Goal: Task Accomplishment & Management: Use online tool/utility

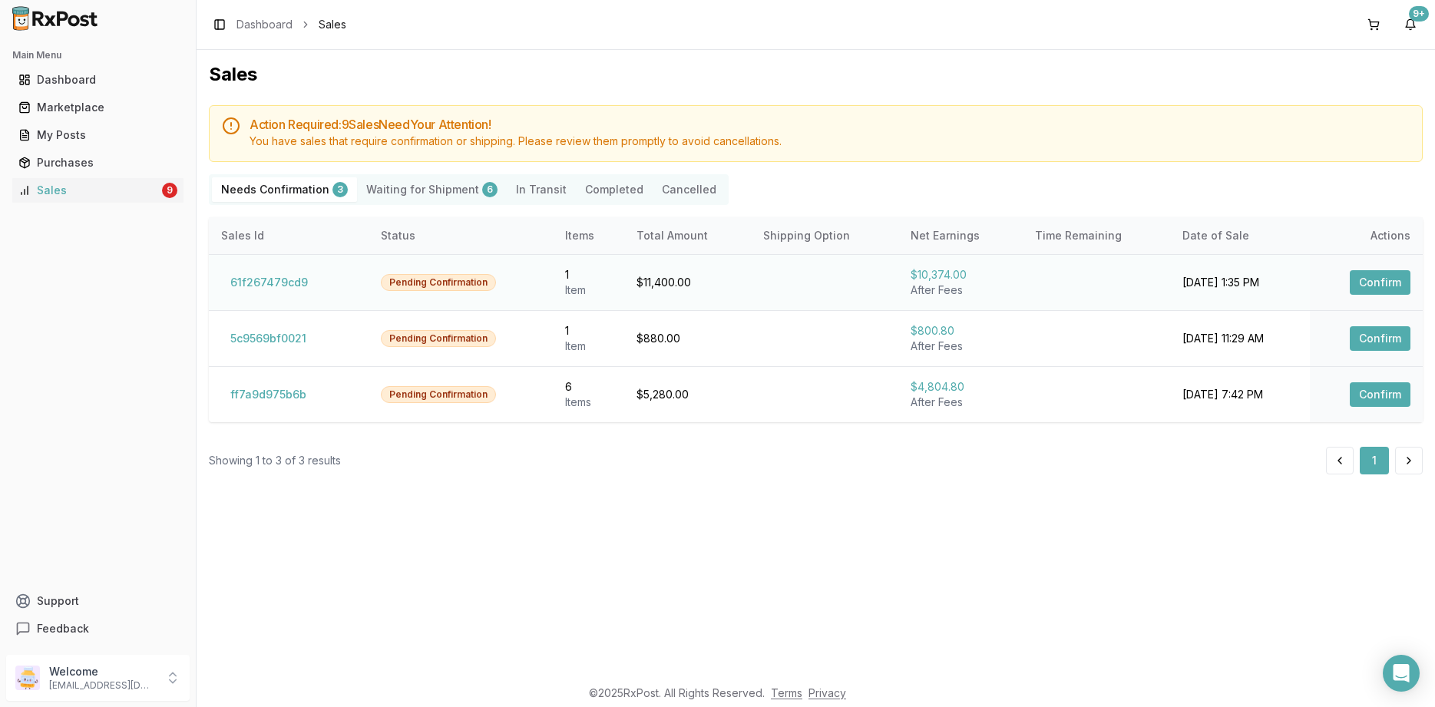
click at [1371, 275] on button "Confirm" at bounding box center [1380, 282] width 61 height 25
click at [1397, 279] on button "Confirm" at bounding box center [1380, 282] width 61 height 25
click at [1382, 277] on button "Confirm" at bounding box center [1380, 282] width 61 height 25
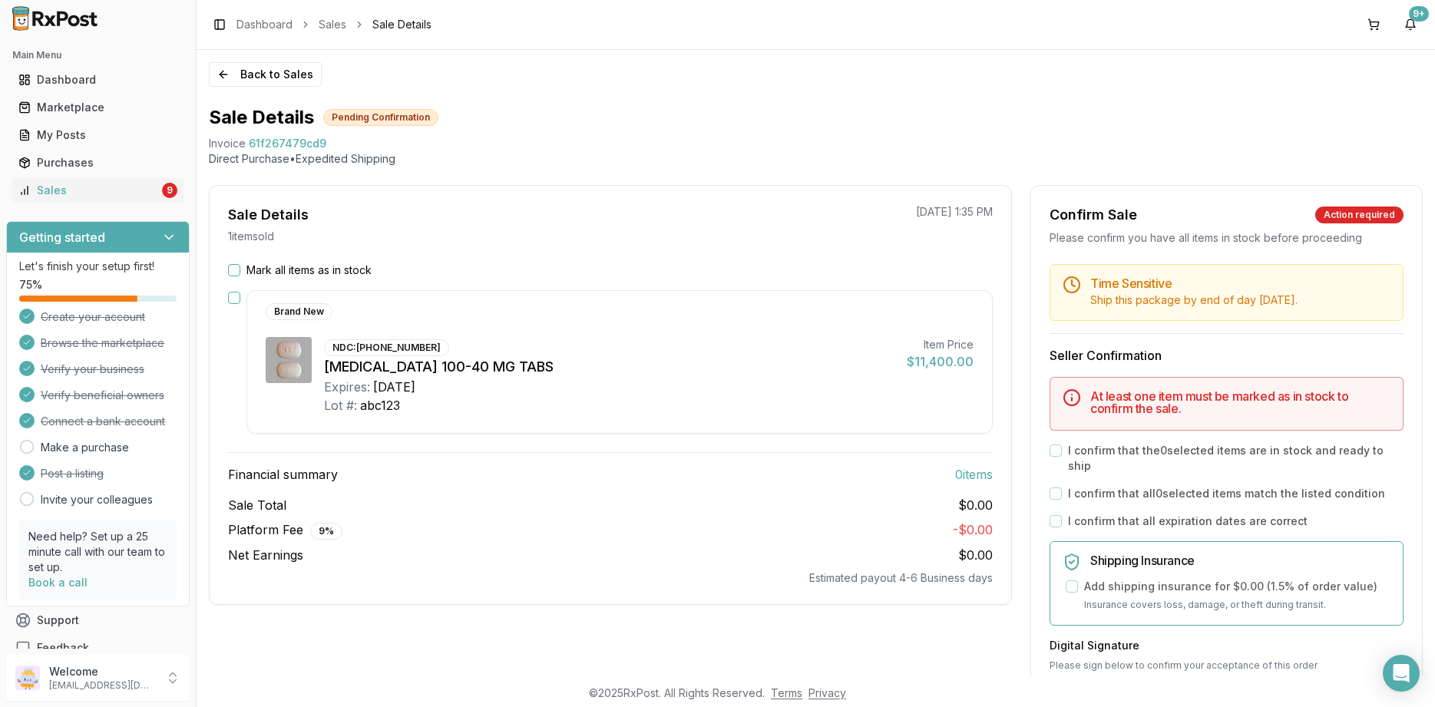
click at [326, 280] on div "Mark all items as in stock Brand New NDC: 00074-2625-28 Mavyret 100-40 MG TABS …" at bounding box center [611, 424] width 802 height 323
click at [326, 273] on label "Mark all items as in stock" at bounding box center [309, 270] width 125 height 15
click at [240, 273] on button "Mark all items as in stock" at bounding box center [234, 270] width 12 height 12
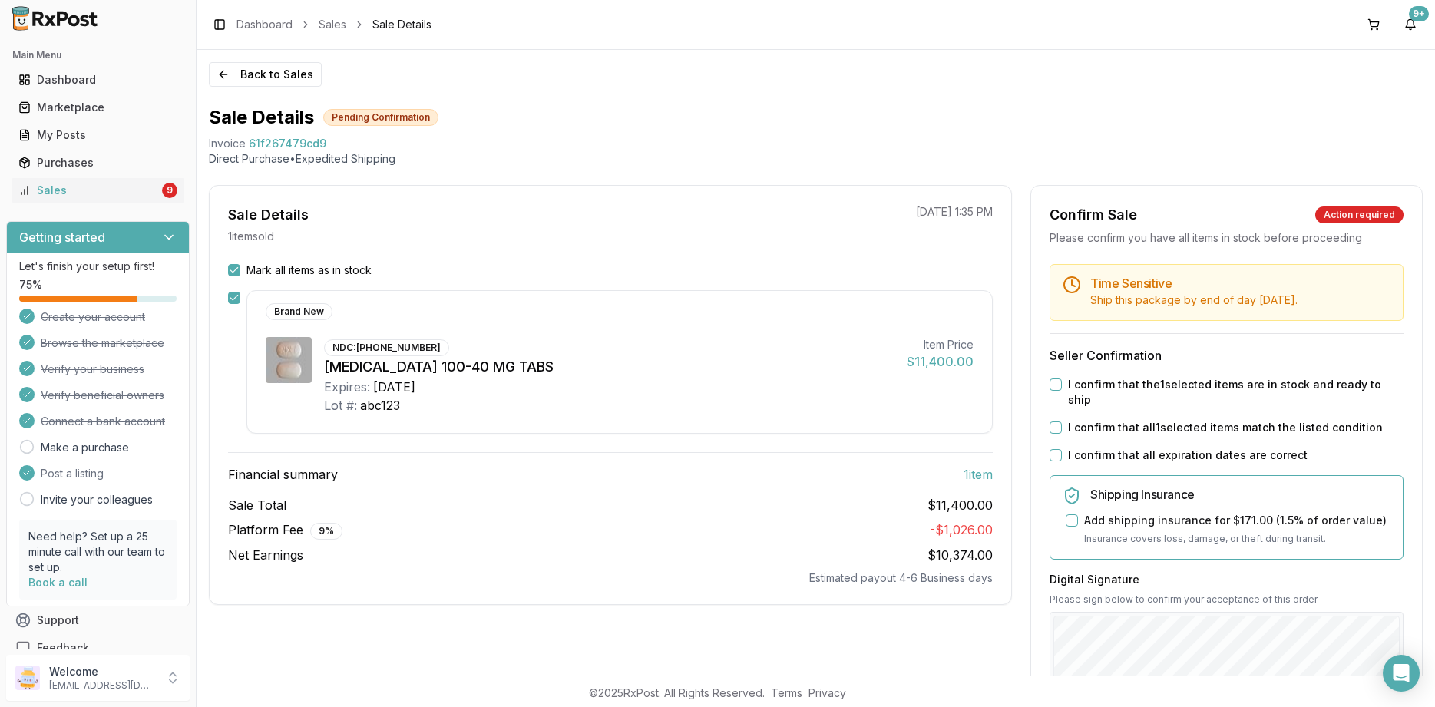
click at [1130, 448] on label "I confirm that all expiration dates are correct" at bounding box center [1188, 455] width 240 height 15
click at [1062, 449] on button "I confirm that all expiration dates are correct" at bounding box center [1056, 455] width 12 height 12
click at [1130, 403] on div "Time Sensitive Ship this package by end of day Monday, August 25th . Seller Con…" at bounding box center [1226, 596] width 391 height 664
click at [1130, 420] on label "I confirm that all 1 selected items match the listed condition" at bounding box center [1225, 427] width 315 height 15
click at [1062, 422] on button "I confirm that all 1 selected items match the listed condition" at bounding box center [1056, 428] width 12 height 12
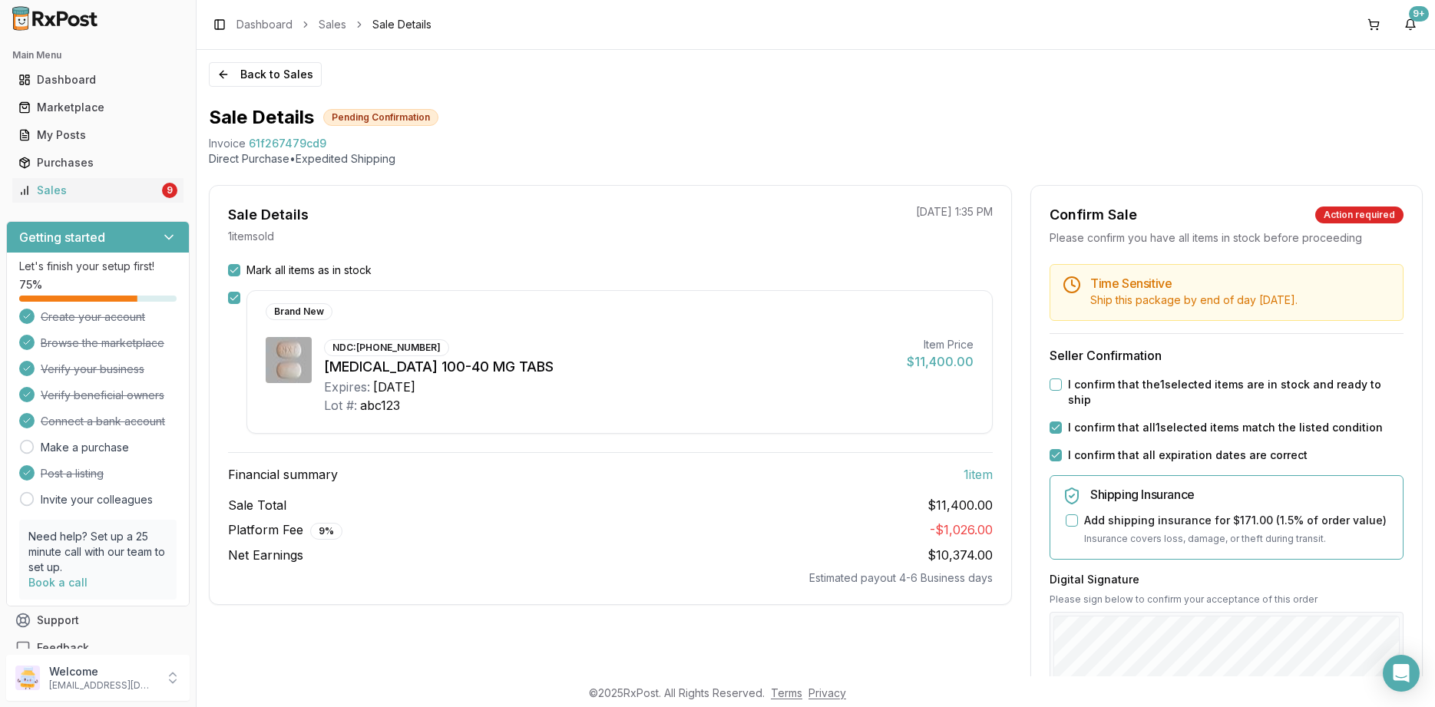
click at [1140, 374] on div "Time Sensitive Ship this package by end of day Monday, August 25th . Seller Con…" at bounding box center [1226, 596] width 391 height 664
click at [1140, 382] on label "I confirm that the 1 selected items are in stock and ready to ship" at bounding box center [1236, 392] width 336 height 31
click at [1062, 382] on button "I confirm that the 1 selected items are in stock and ready to ship" at bounding box center [1056, 385] width 12 height 12
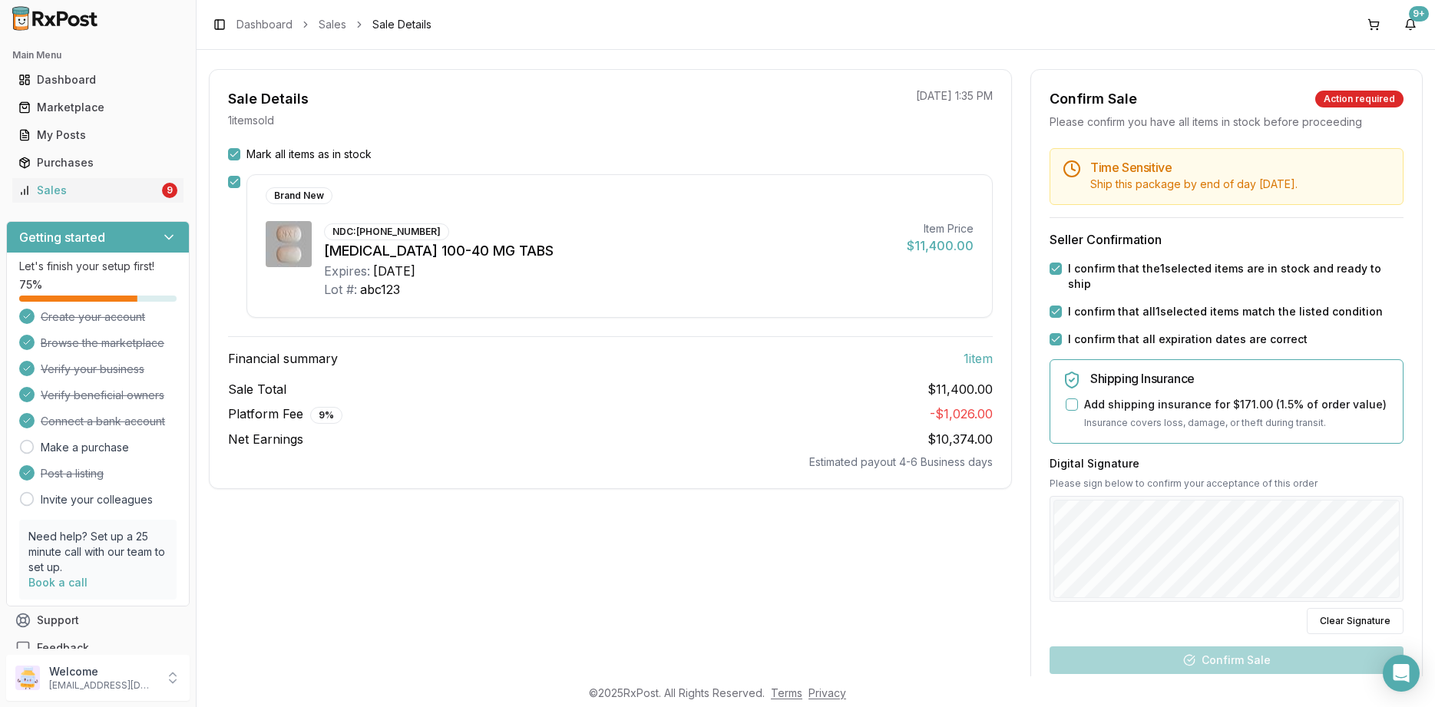
scroll to position [184, 0]
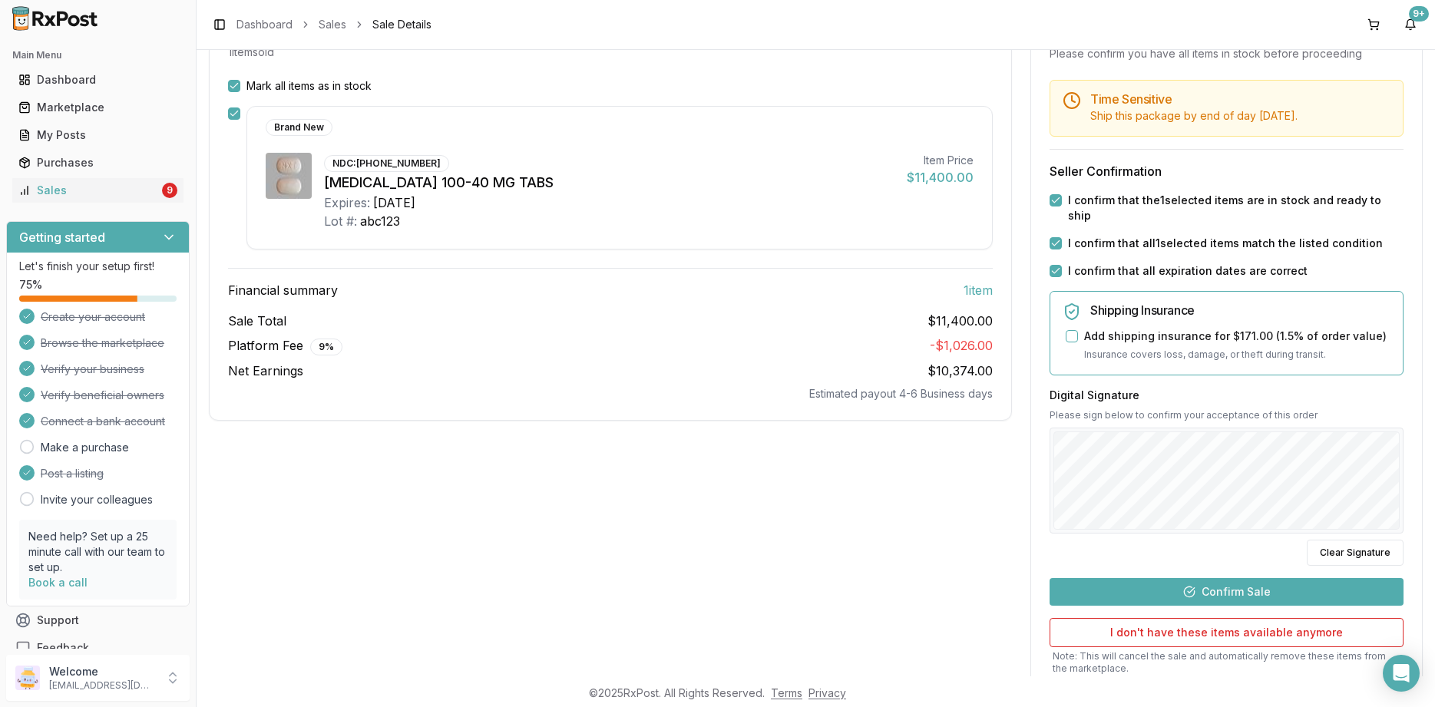
click at [1202, 578] on button "Confirm Sale" at bounding box center [1227, 592] width 354 height 28
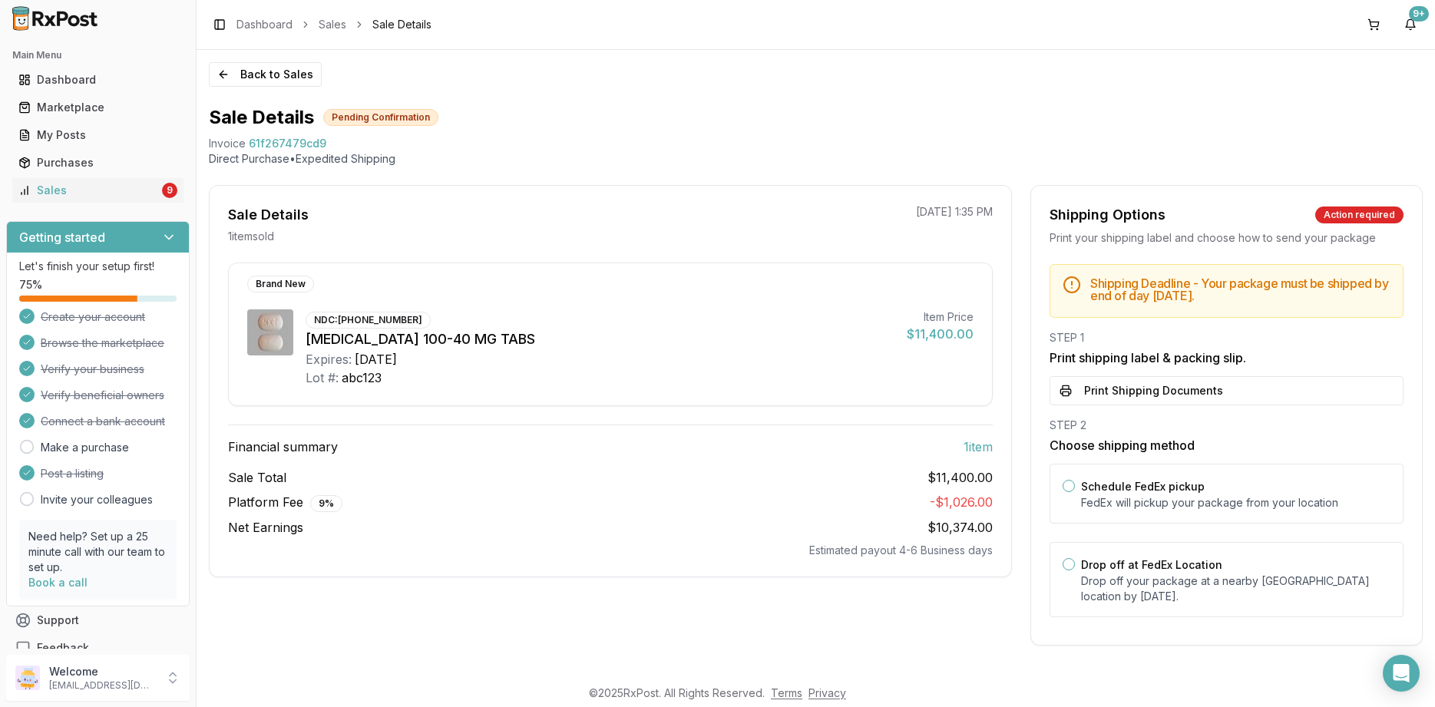
scroll to position [0, 0]
click at [1143, 565] on label "Drop off at FedEx Location" at bounding box center [1151, 564] width 141 height 13
click at [1075, 565] on button "Drop off at FedEx Location" at bounding box center [1069, 564] width 12 height 12
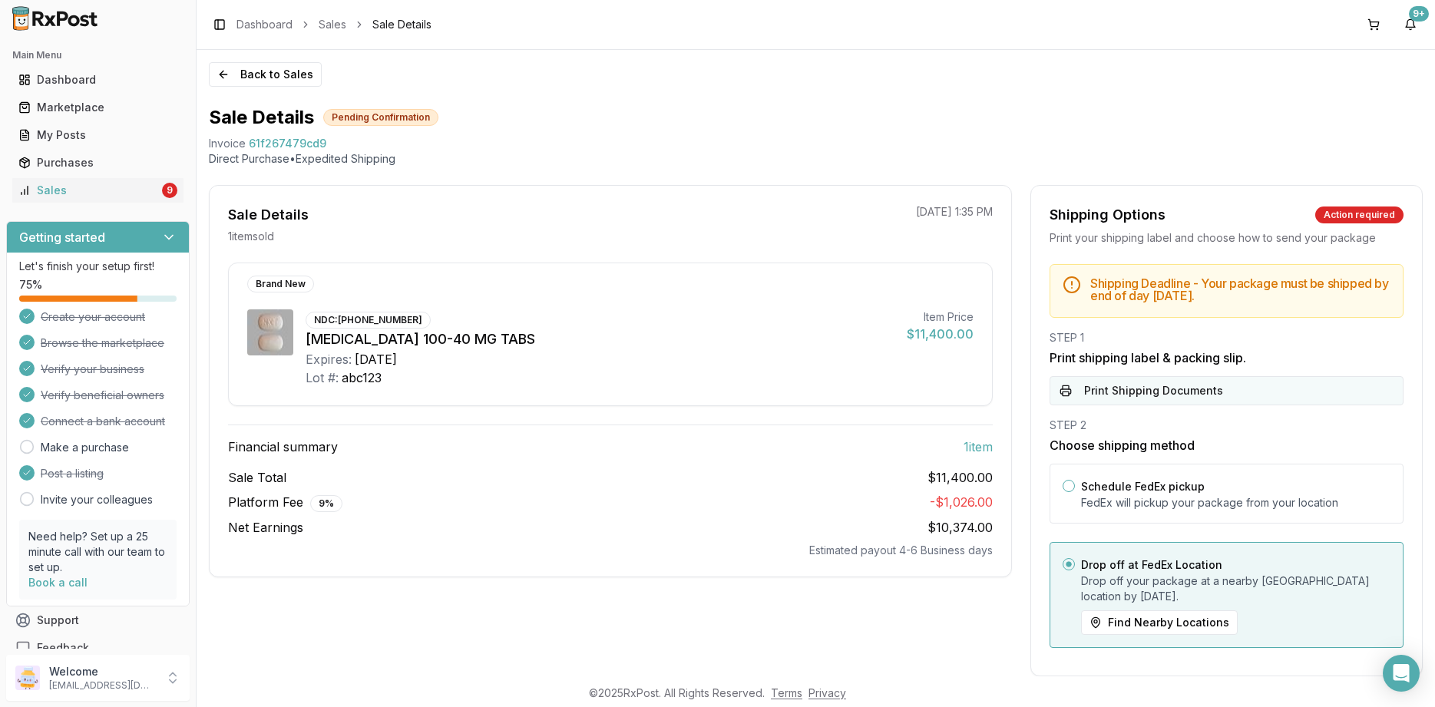
click at [1140, 395] on button "Print Shipping Documents" at bounding box center [1227, 390] width 354 height 29
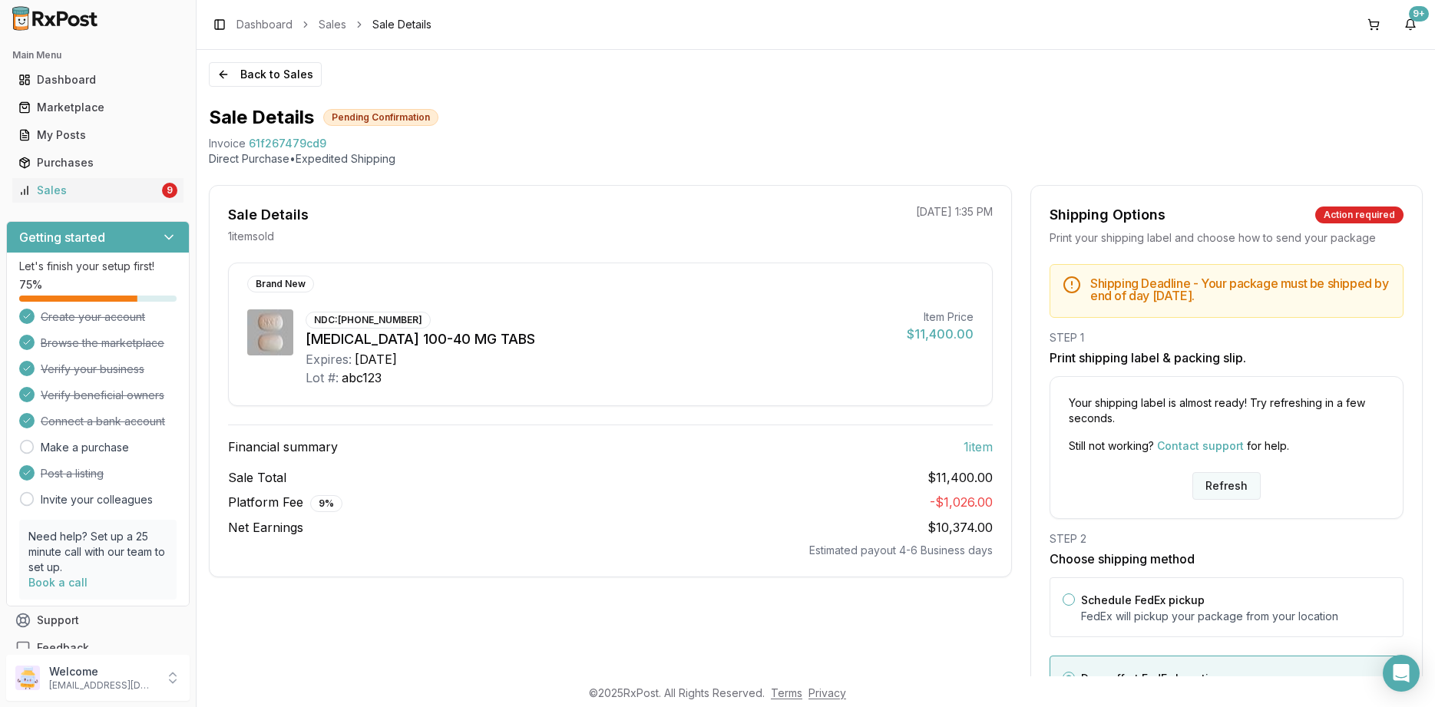
click at [1221, 479] on button "Refresh" at bounding box center [1227, 486] width 68 height 28
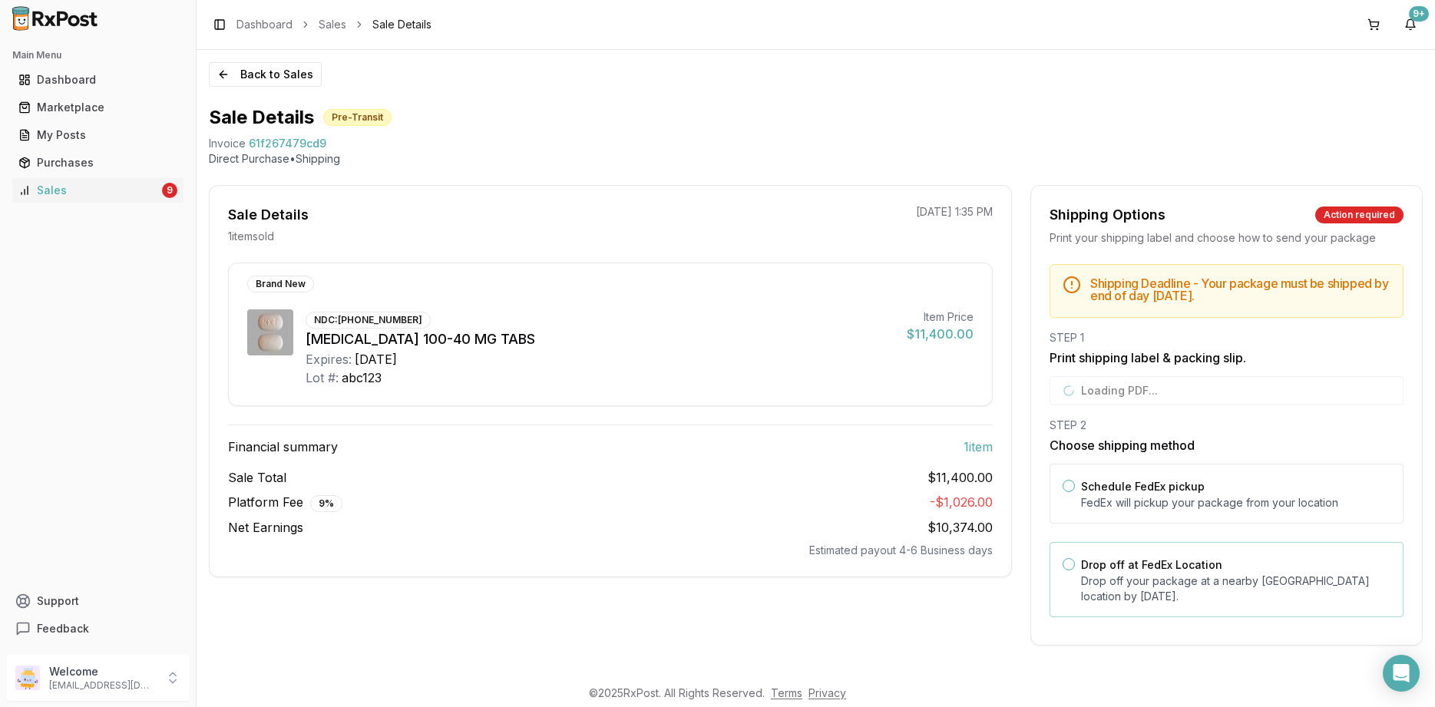
click at [1111, 581] on p "Drop off your package at a nearby FedEx location by August 25, 2025 ." at bounding box center [1235, 589] width 309 height 31
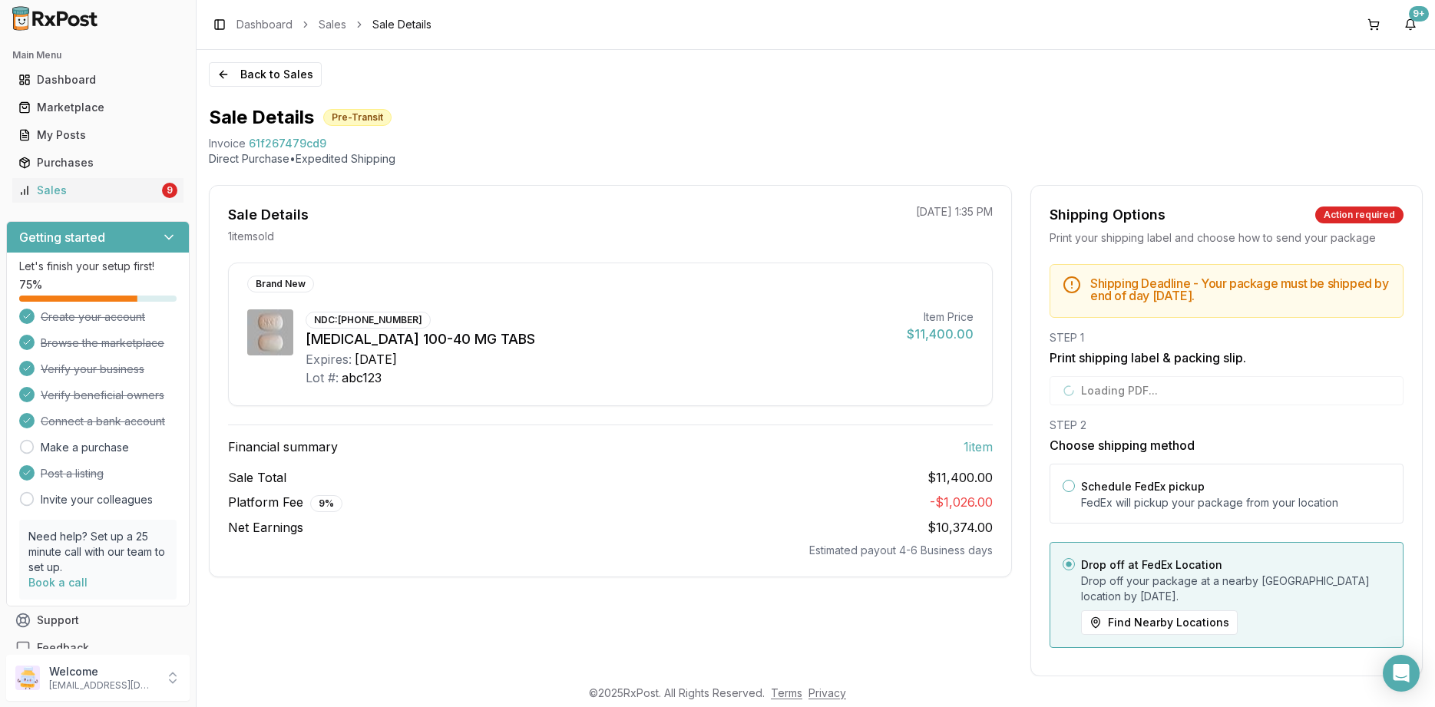
click at [1125, 389] on div "STEP 1 Print shipping label & packing slip. Loading PDF..." at bounding box center [1227, 367] width 354 height 75
click at [249, 81] on button "Back to Sales" at bounding box center [265, 74] width 113 height 25
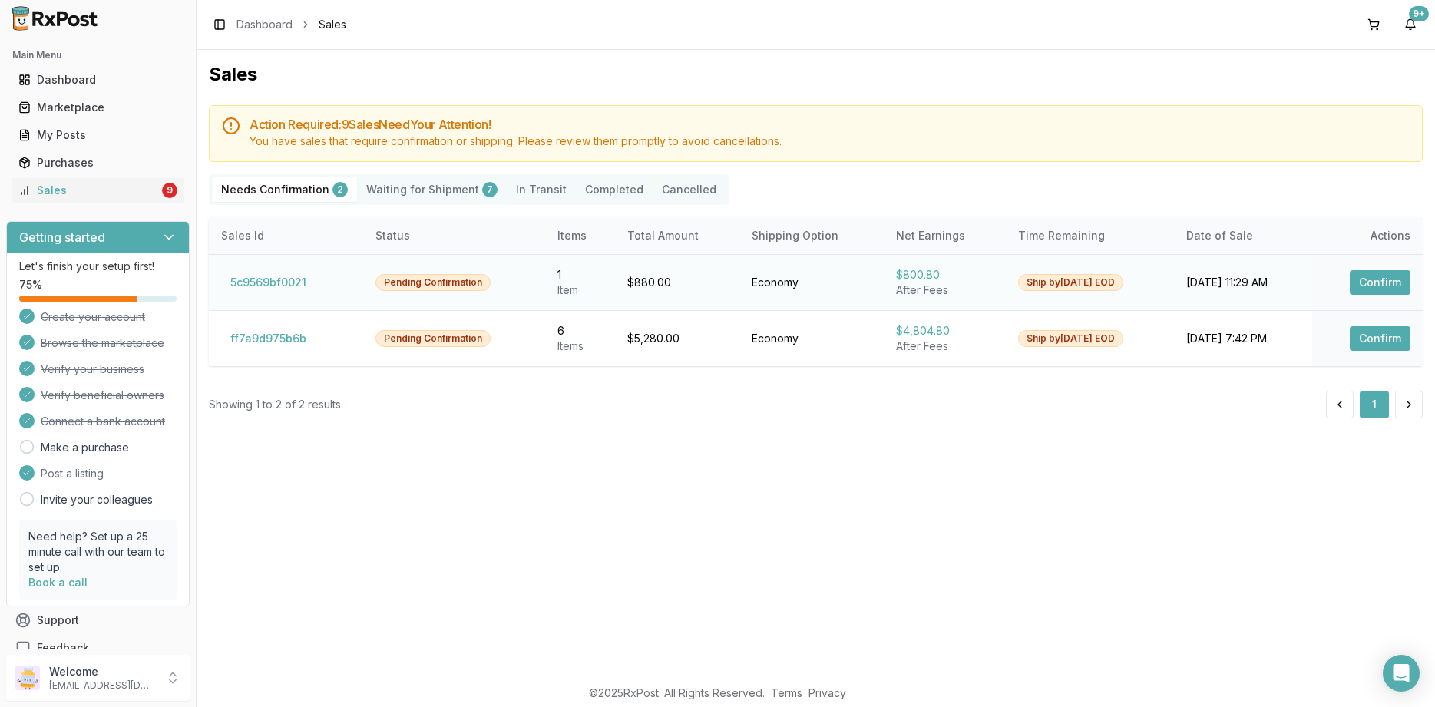
click at [1404, 288] on button "Confirm" at bounding box center [1380, 282] width 61 height 25
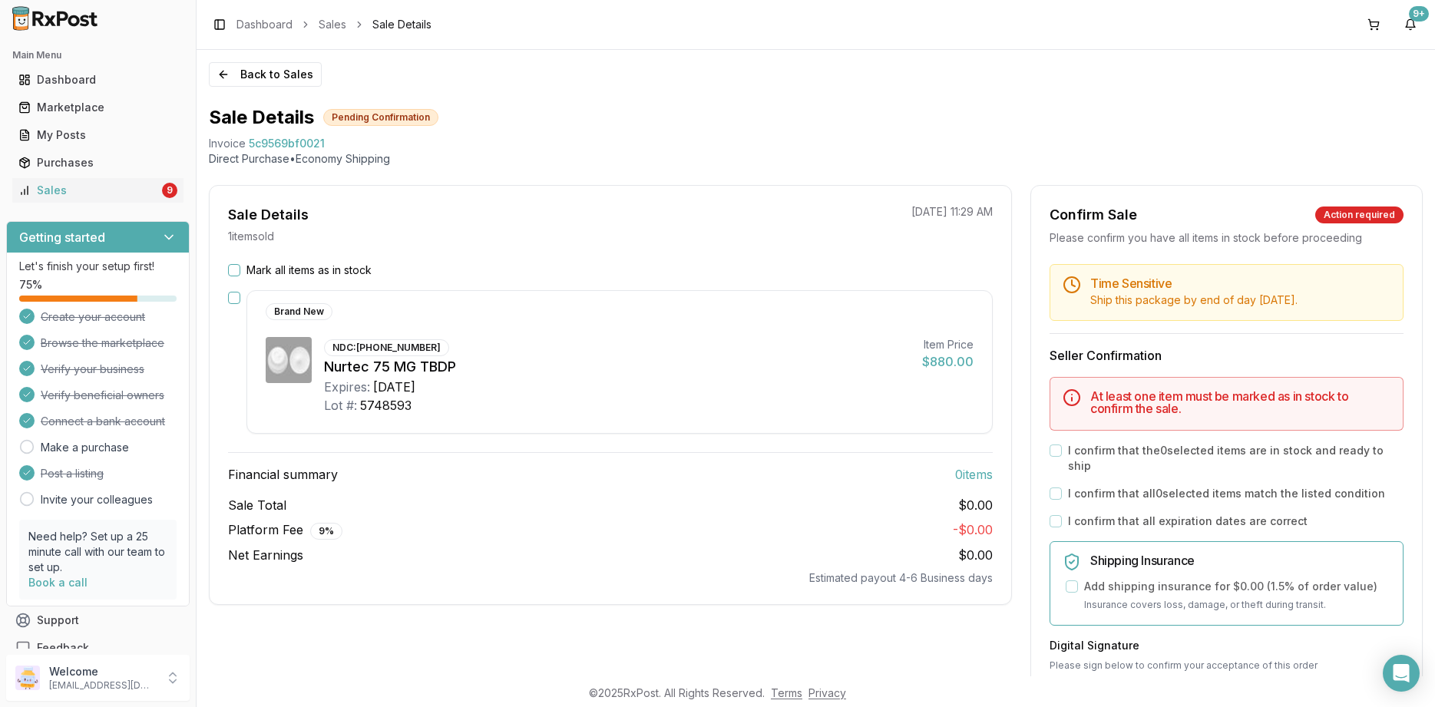
click at [268, 264] on label "Mark all items as in stock" at bounding box center [309, 270] width 125 height 15
click at [240, 264] on button "Mark all items as in stock" at bounding box center [234, 270] width 12 height 12
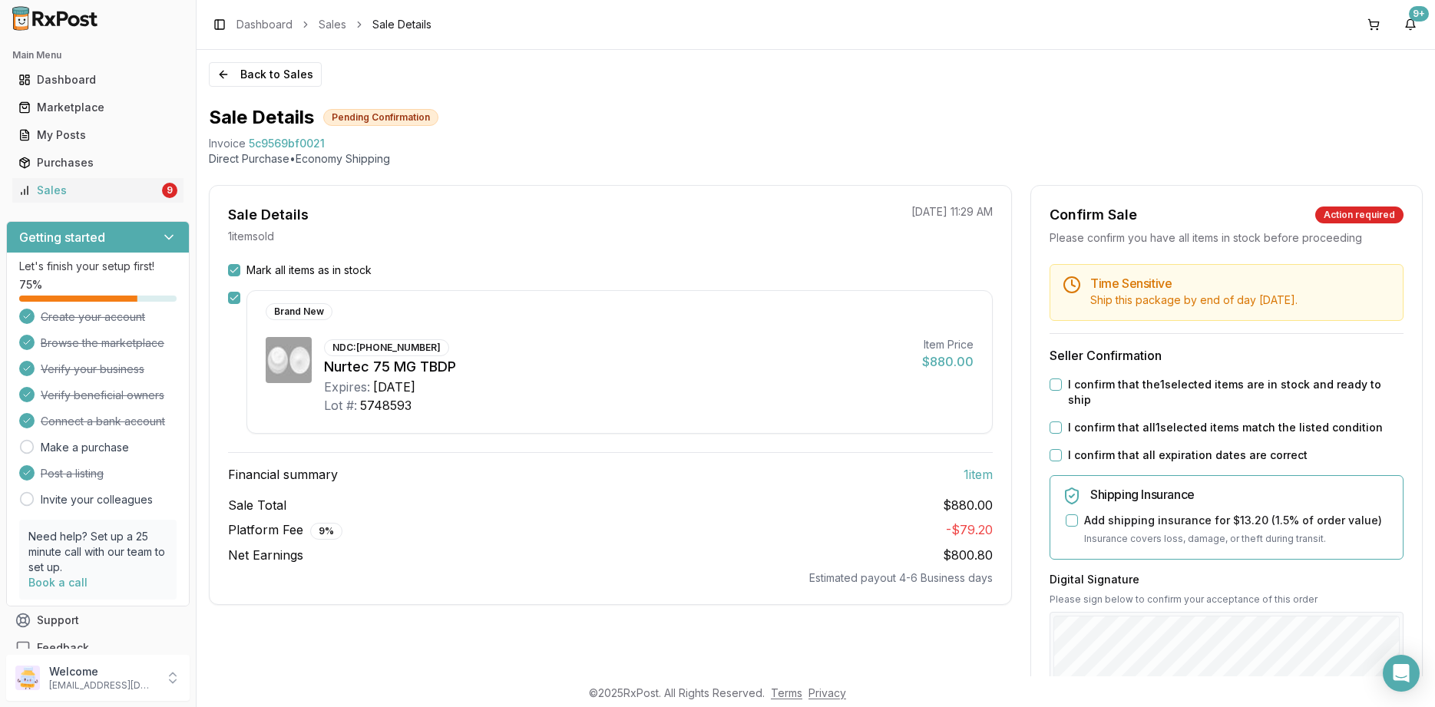
click at [1152, 448] on label "I confirm that all expiration dates are correct" at bounding box center [1188, 455] width 240 height 15
click at [1062, 449] on button "I confirm that all expiration dates are correct" at bounding box center [1056, 455] width 12 height 12
click at [1171, 420] on label "I confirm that all 1 selected items match the listed condition" at bounding box center [1225, 427] width 315 height 15
click at [1062, 422] on button "I confirm that all 1 selected items match the listed condition" at bounding box center [1056, 428] width 12 height 12
click at [1172, 383] on label "I confirm that the 1 selected items are in stock and ready to ship" at bounding box center [1236, 392] width 336 height 31
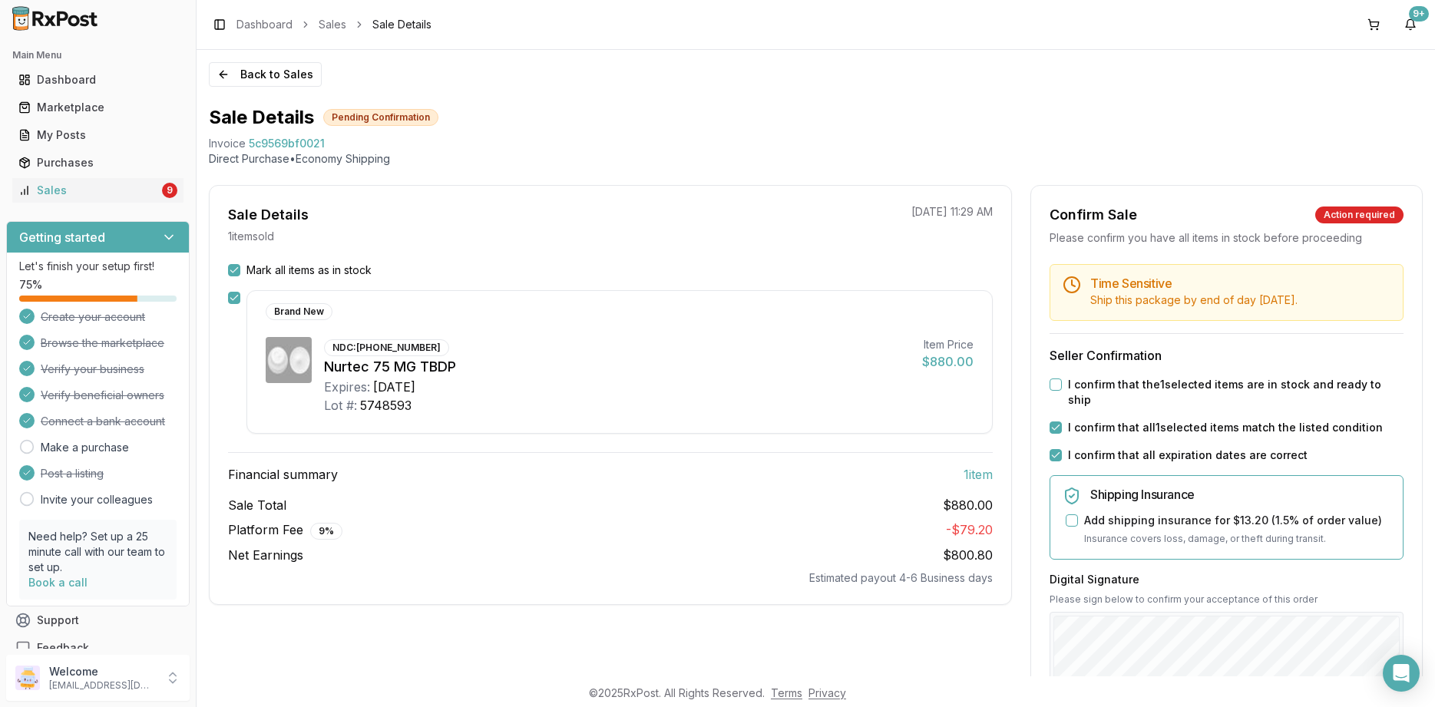
click at [1062, 383] on button "I confirm that the 1 selected items are in stock and ready to ship" at bounding box center [1056, 385] width 12 height 12
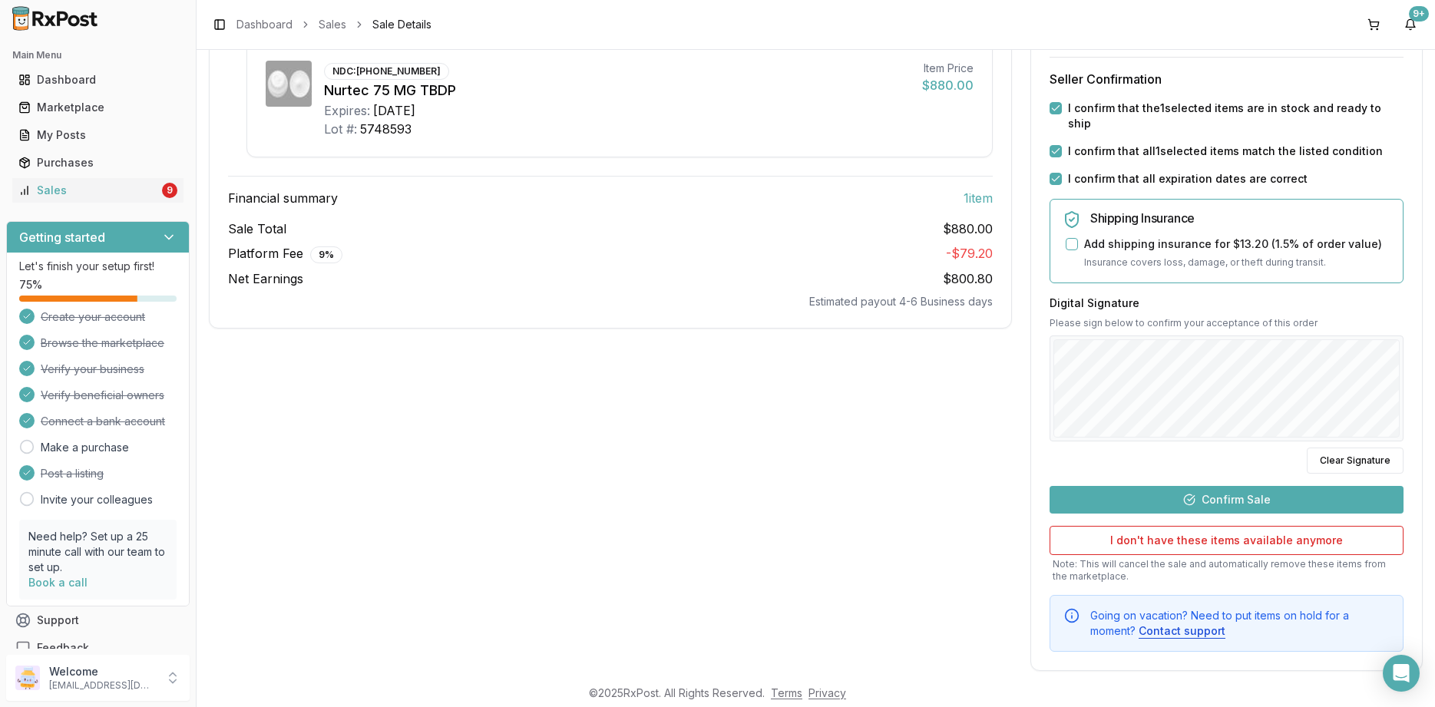
click at [1226, 488] on button "Confirm Sale" at bounding box center [1227, 500] width 354 height 28
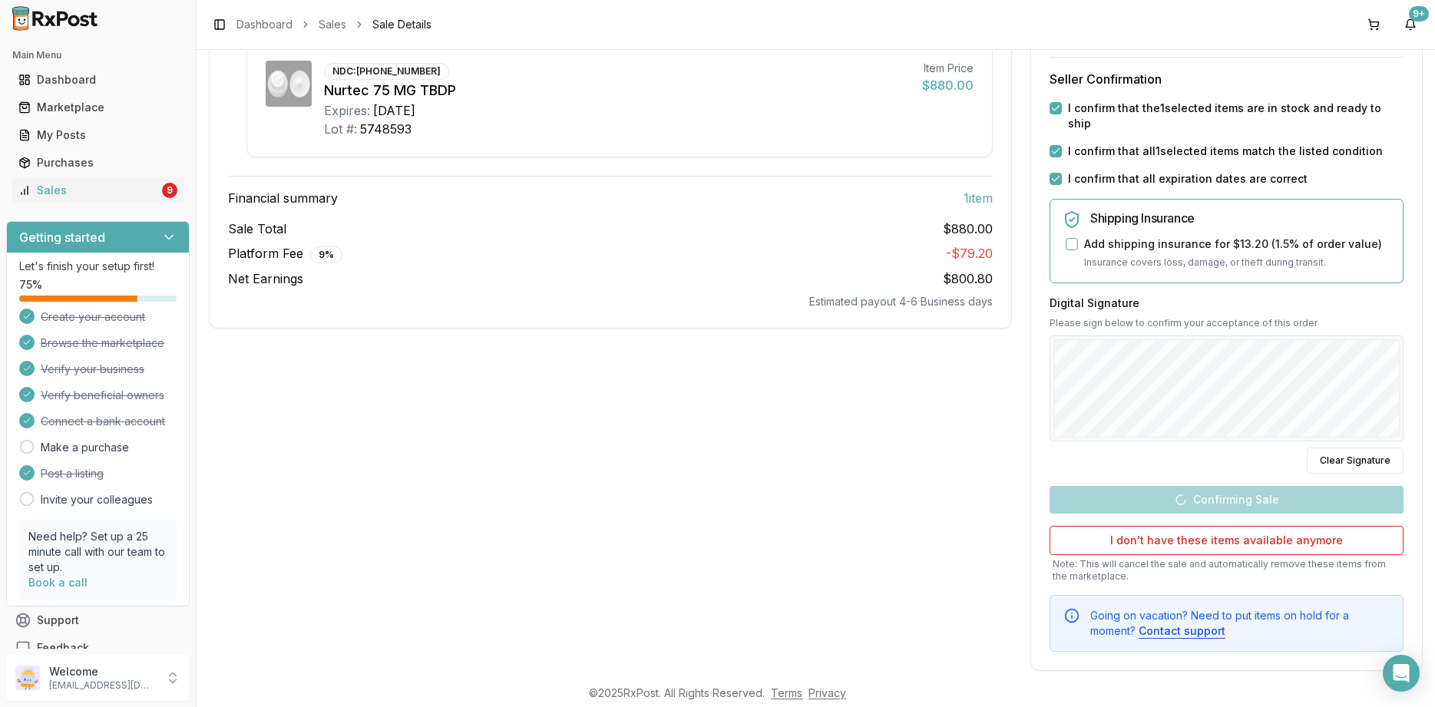
scroll to position [0, 0]
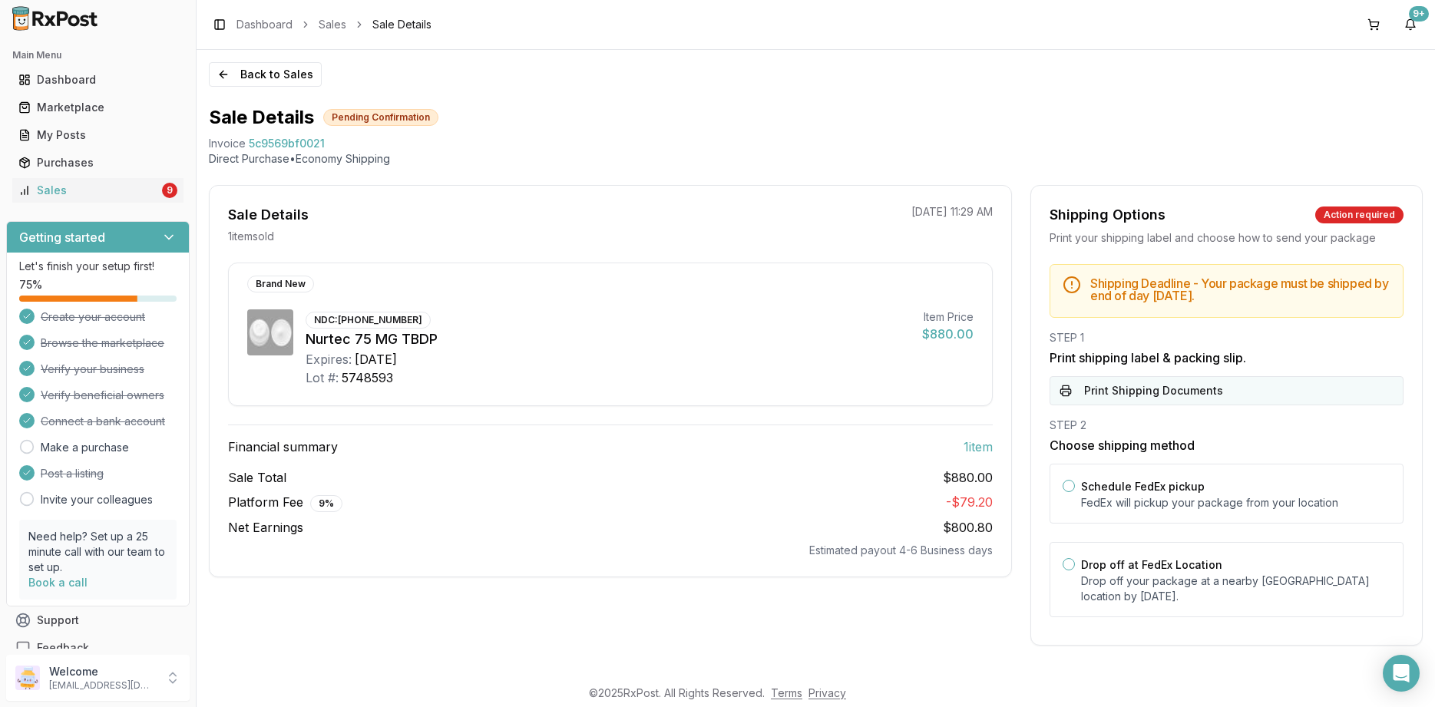
click at [1158, 395] on button "Print Shipping Documents" at bounding box center [1227, 390] width 354 height 29
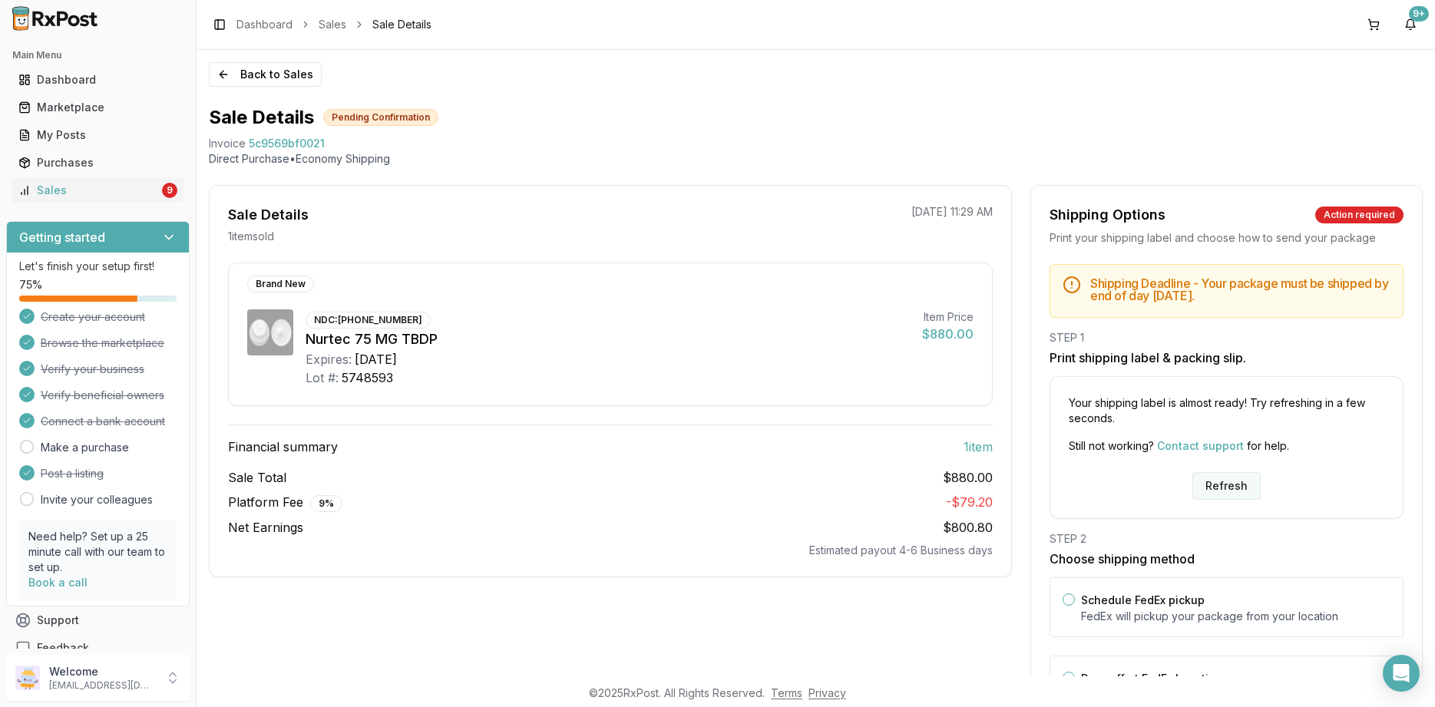
click at [1223, 478] on button "Refresh" at bounding box center [1227, 486] width 68 height 28
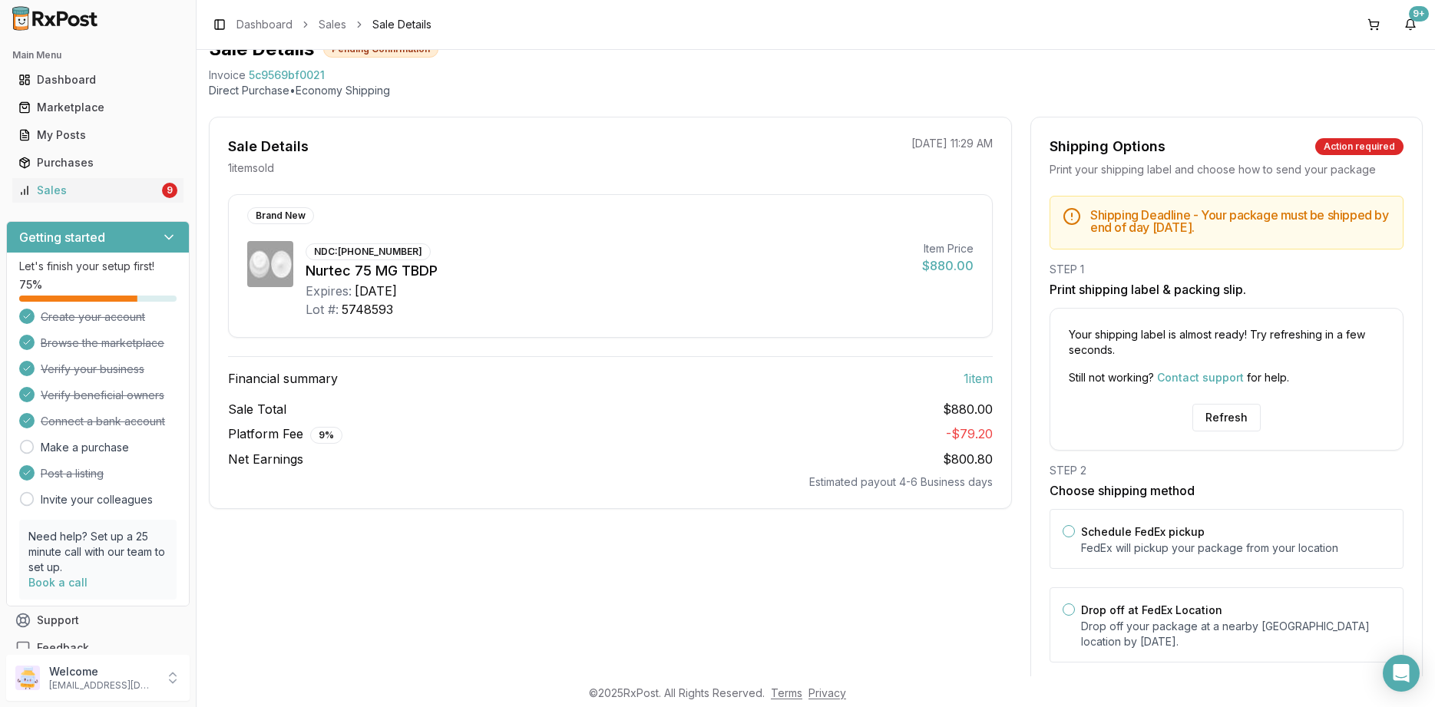
scroll to position [108, 0]
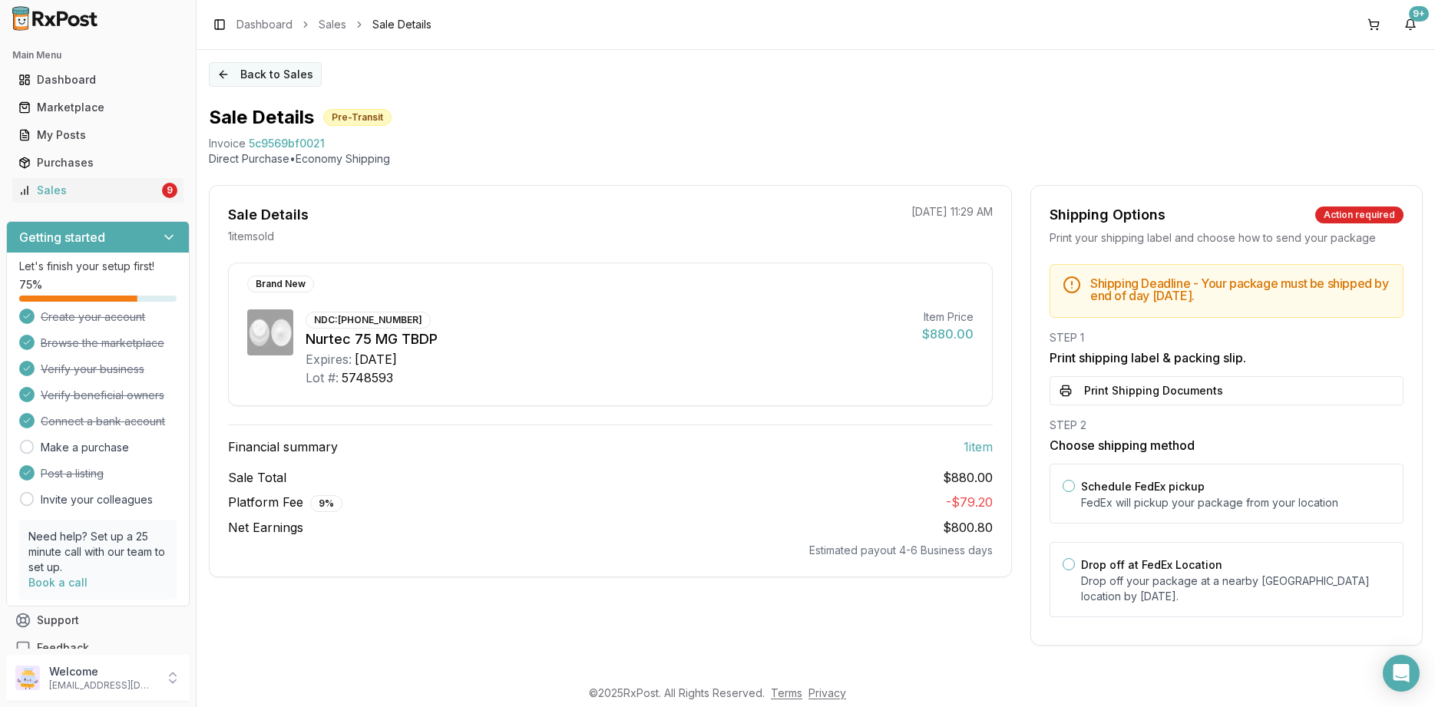
click at [222, 68] on button "Back to Sales" at bounding box center [265, 74] width 113 height 25
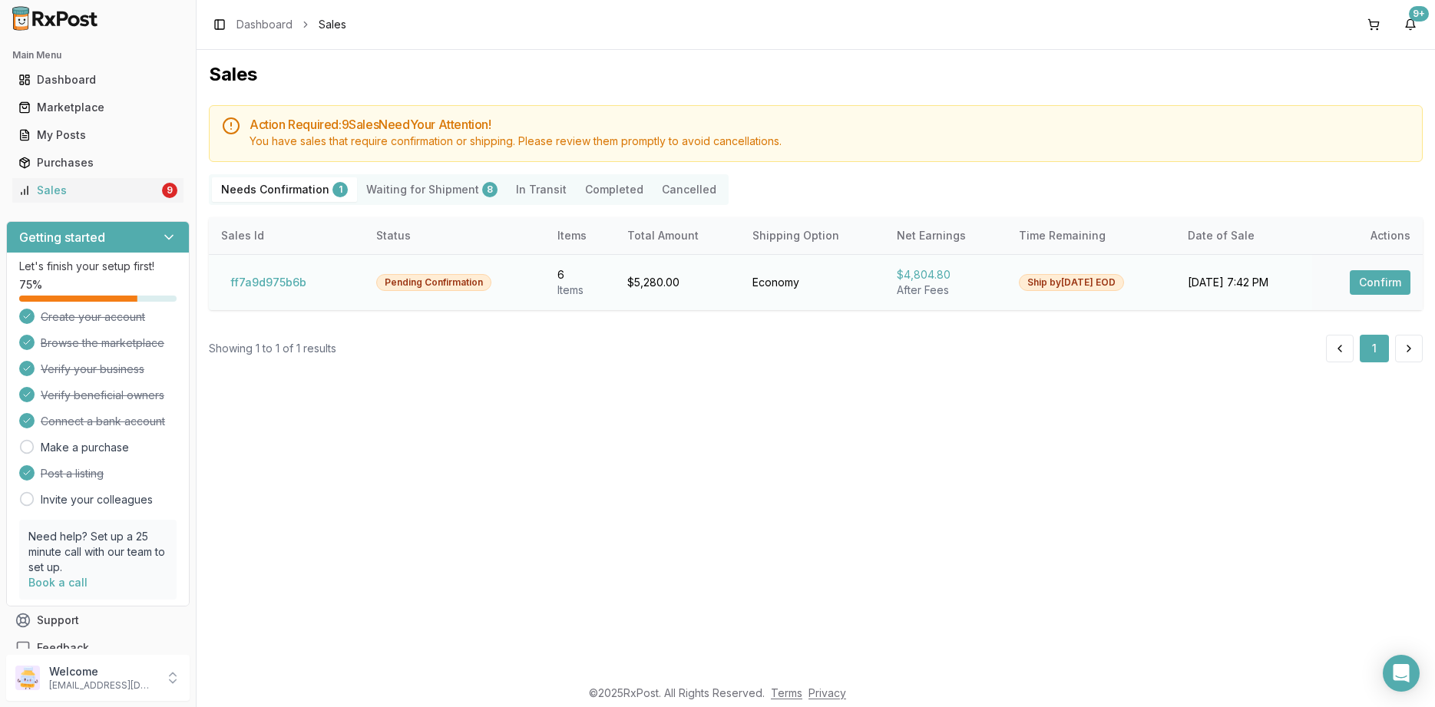
click at [1371, 280] on button "Confirm" at bounding box center [1380, 282] width 61 height 25
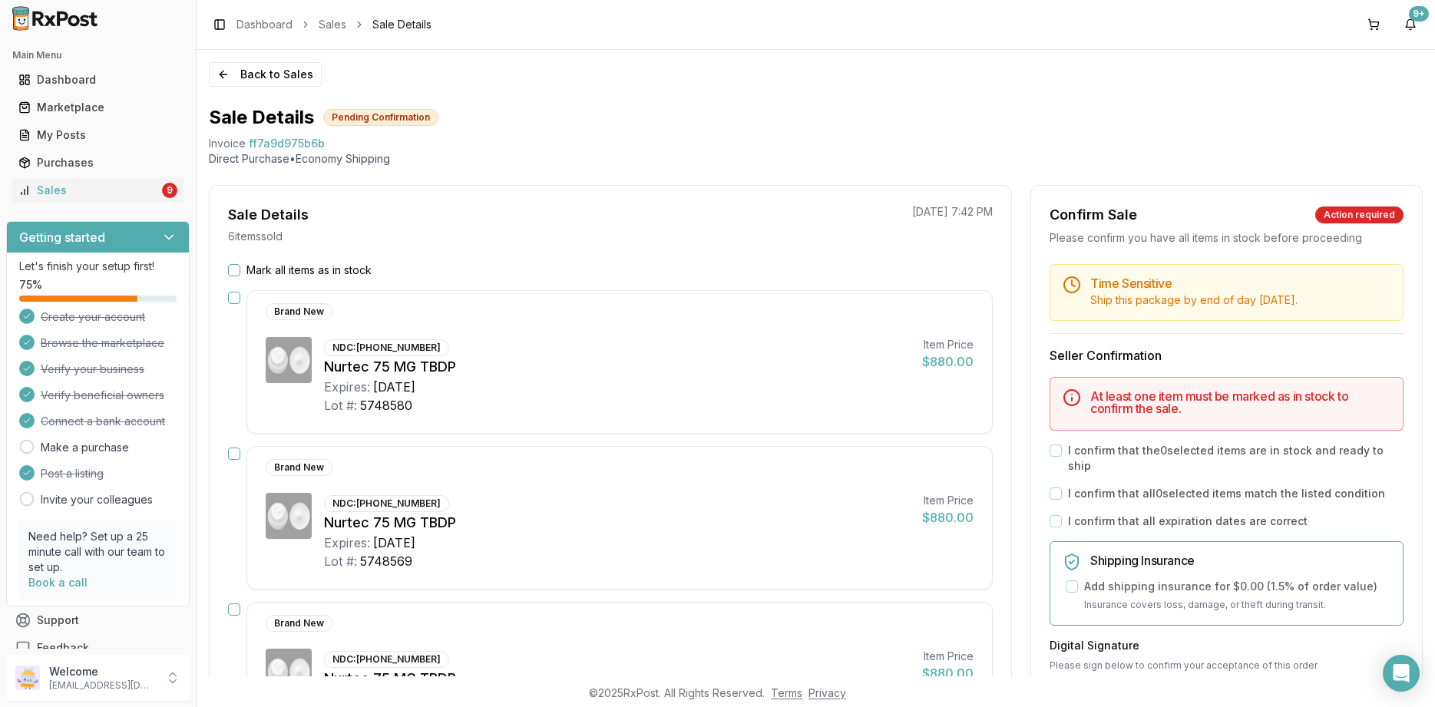
click at [303, 270] on label "Mark all items as in stock" at bounding box center [309, 270] width 125 height 15
click at [240, 270] on button "Mark all items as in stock" at bounding box center [234, 270] width 12 height 12
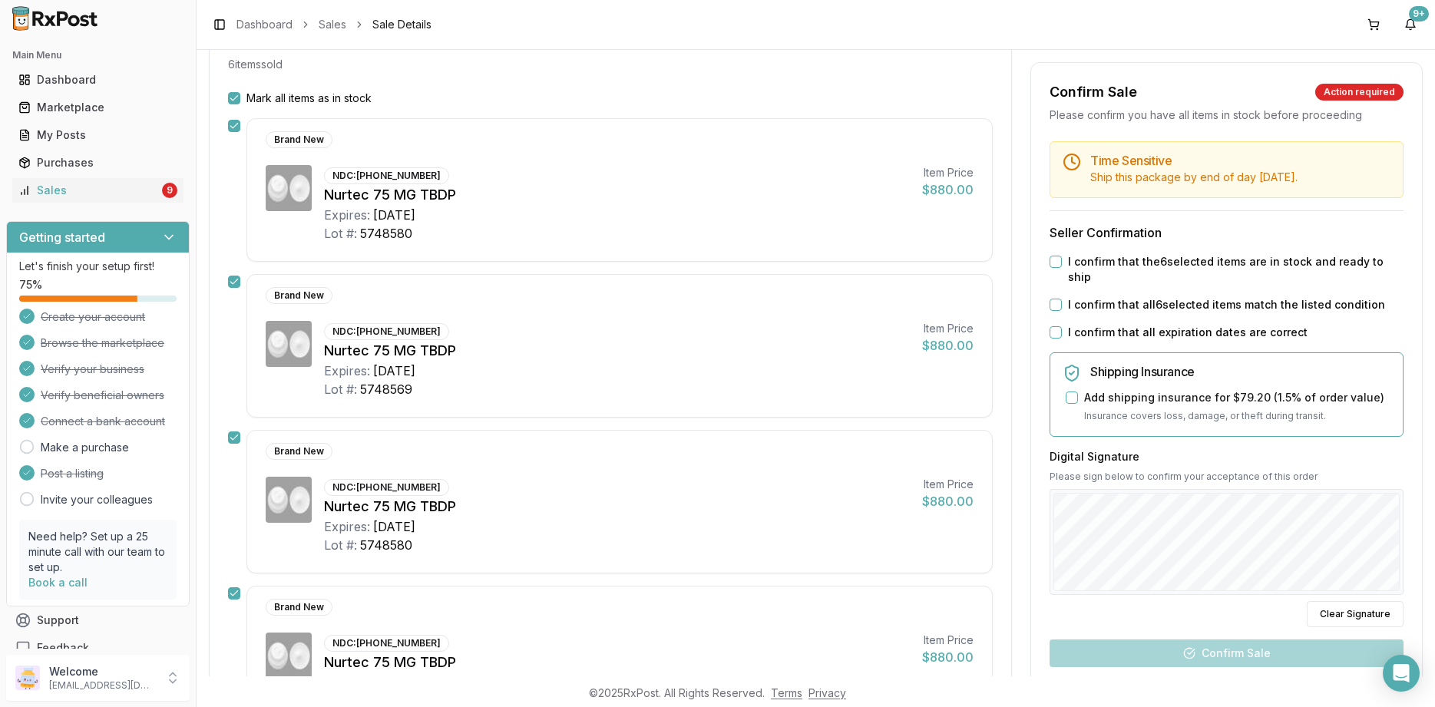
scroll to position [276, 0]
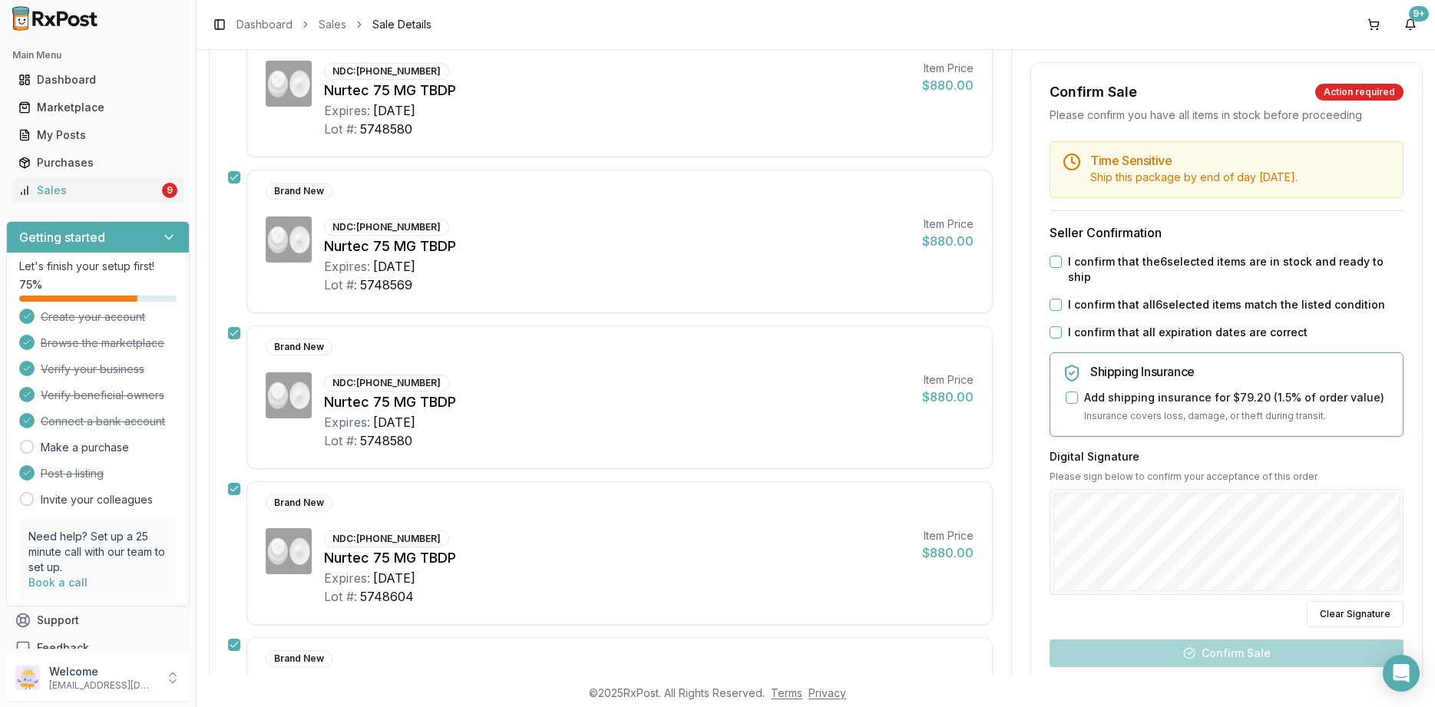
click at [1159, 325] on label "I confirm that all expiration dates are correct" at bounding box center [1188, 332] width 240 height 15
click at [1062, 326] on button "I confirm that all expiration dates are correct" at bounding box center [1056, 332] width 12 height 12
click at [1160, 297] on label "I confirm that all 6 selected items match the listed condition" at bounding box center [1226, 304] width 317 height 15
click at [1062, 299] on button "I confirm that all 6 selected items match the listed condition" at bounding box center [1056, 305] width 12 height 12
click at [1159, 266] on label "I confirm that the 6 selected items are in stock and ready to ship" at bounding box center [1236, 269] width 336 height 31
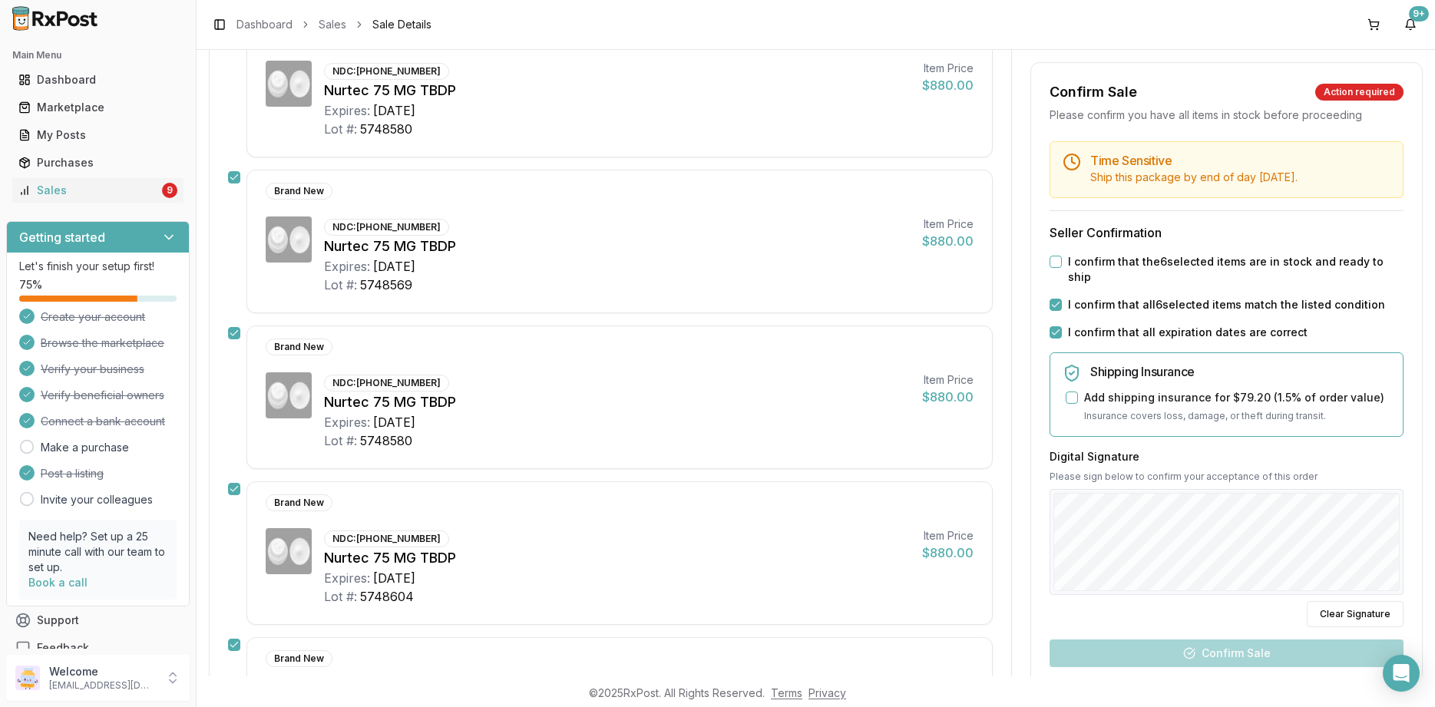
click at [1062, 266] on button "I confirm that the 6 selected items are in stock and ready to ship" at bounding box center [1056, 262] width 12 height 12
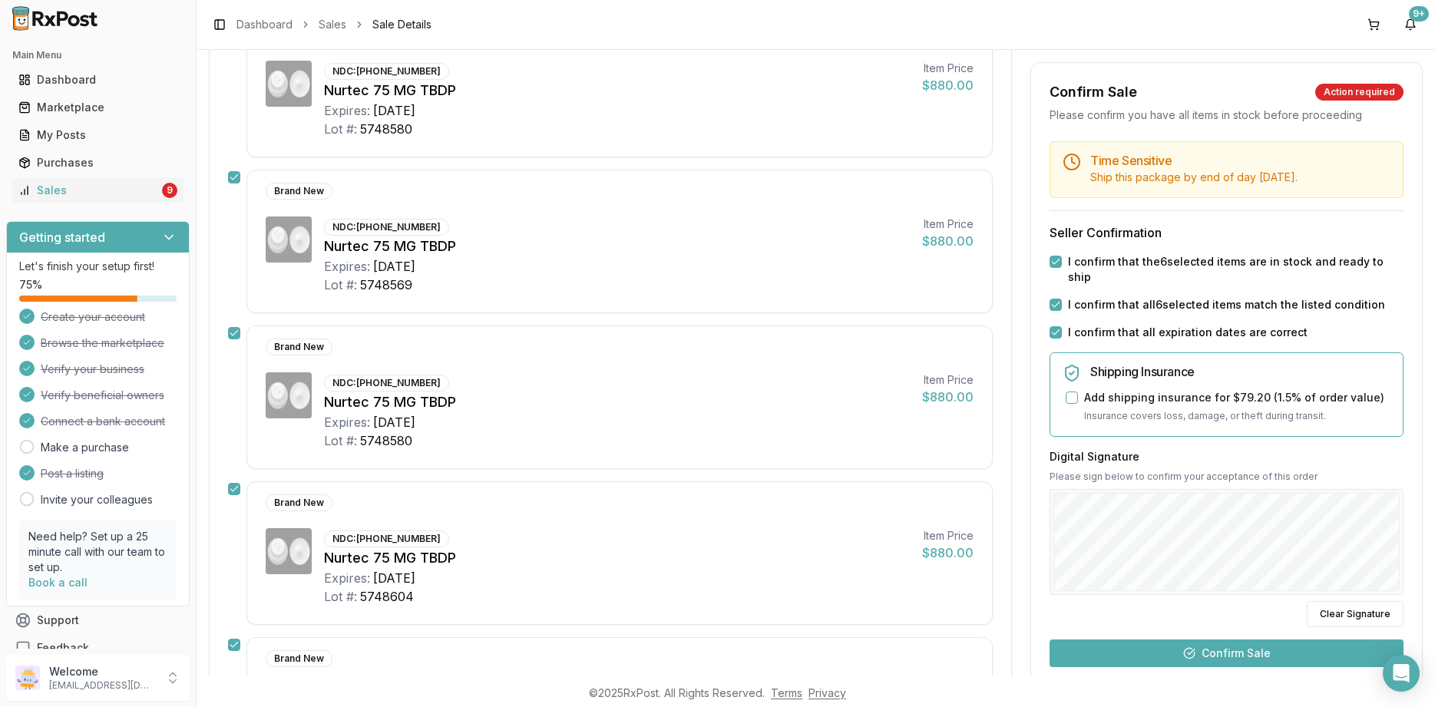
click at [1244, 640] on button "Confirm Sale" at bounding box center [1227, 654] width 354 height 28
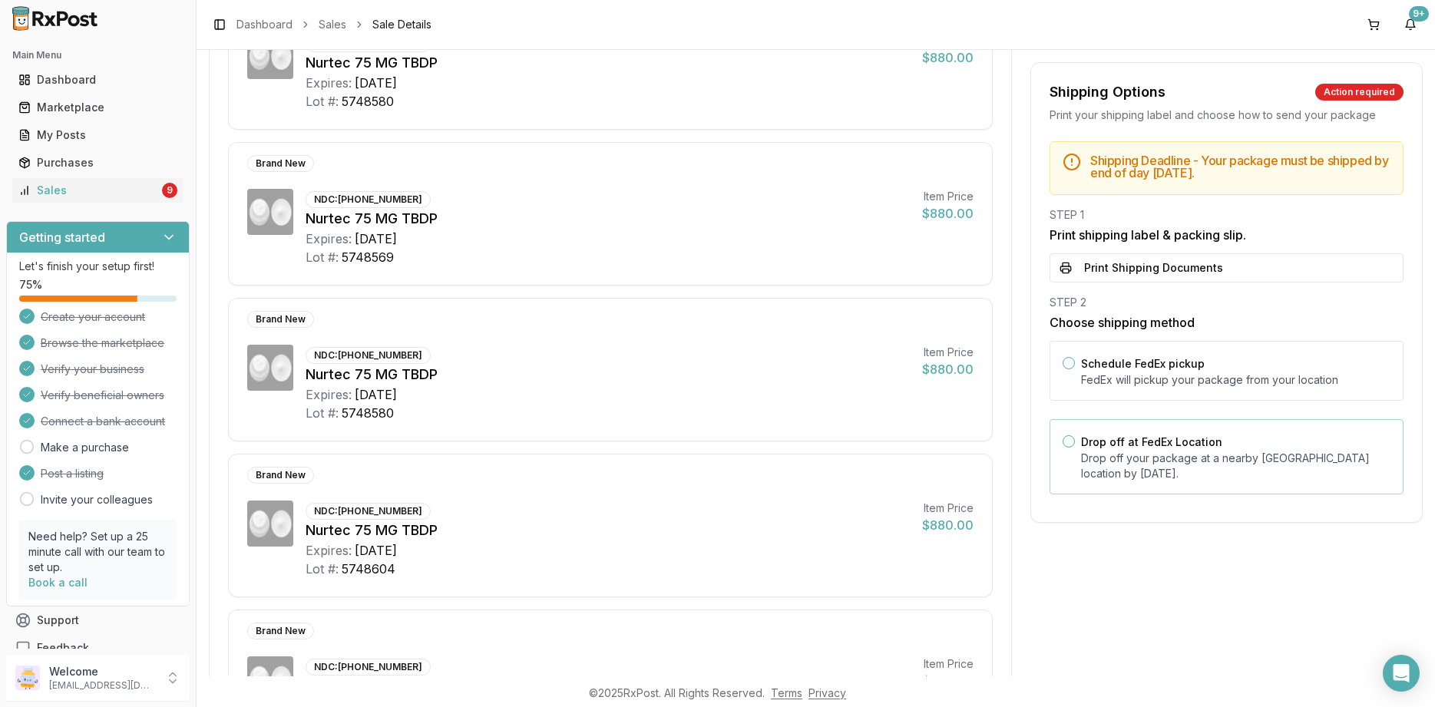
click at [1151, 453] on p "Drop off your package at a nearby FedEx location by August 27, 2025 ." at bounding box center [1235, 466] width 309 height 31
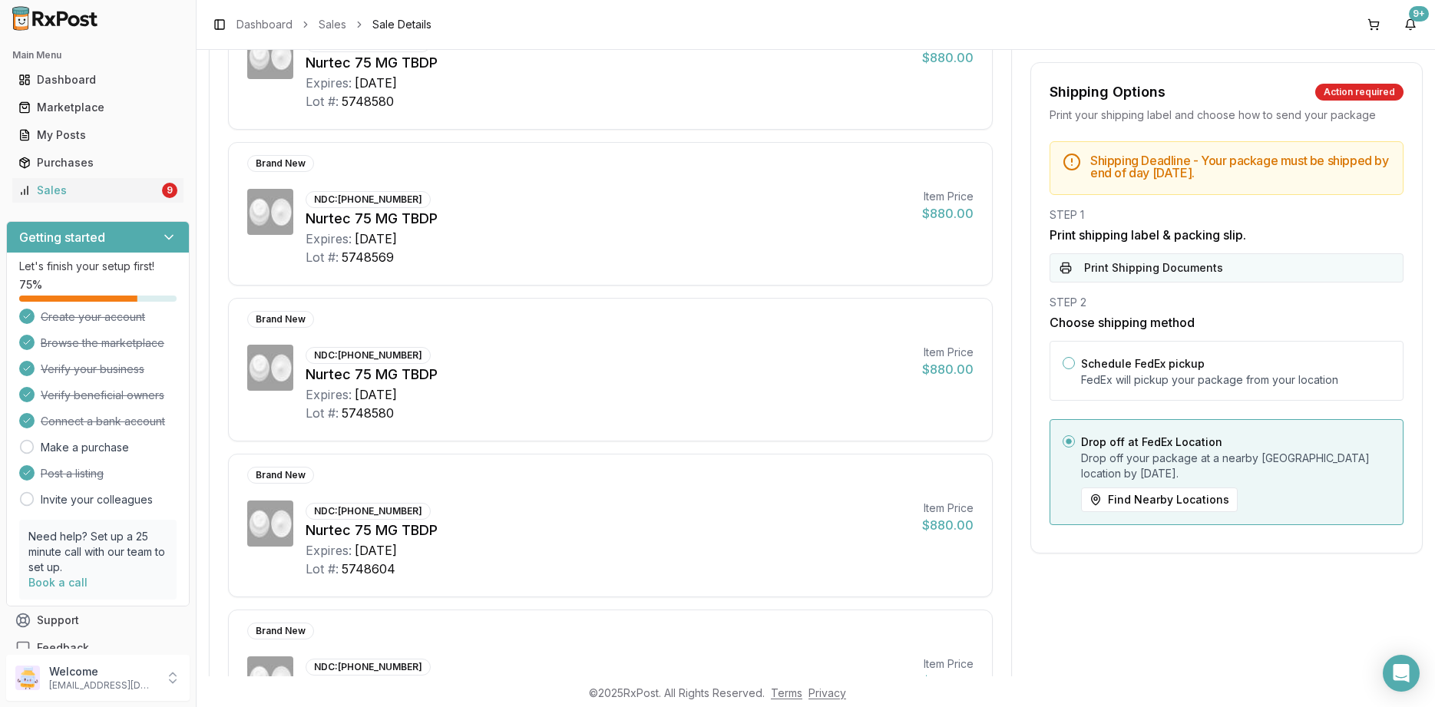
click at [1150, 266] on button "Print Shipping Documents" at bounding box center [1227, 267] width 354 height 29
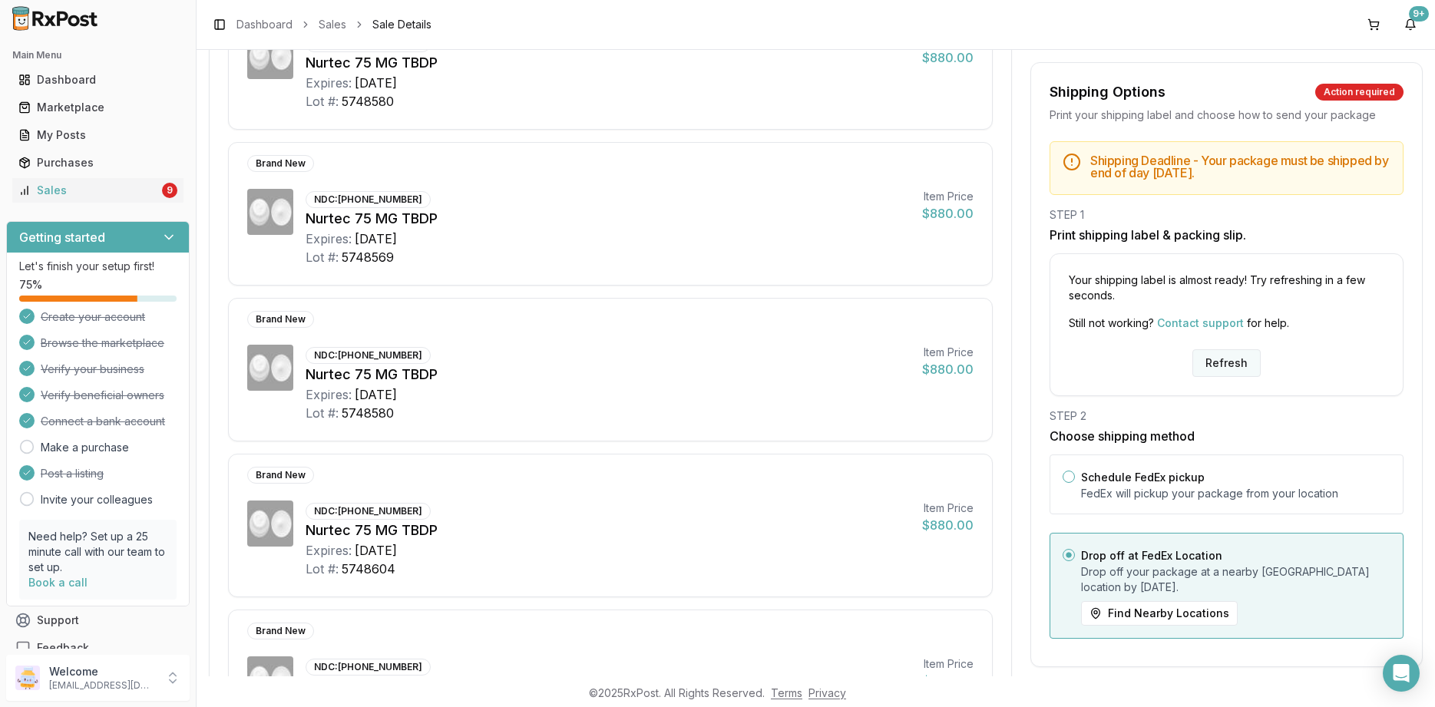
click at [1211, 359] on button "Refresh" at bounding box center [1227, 363] width 68 height 28
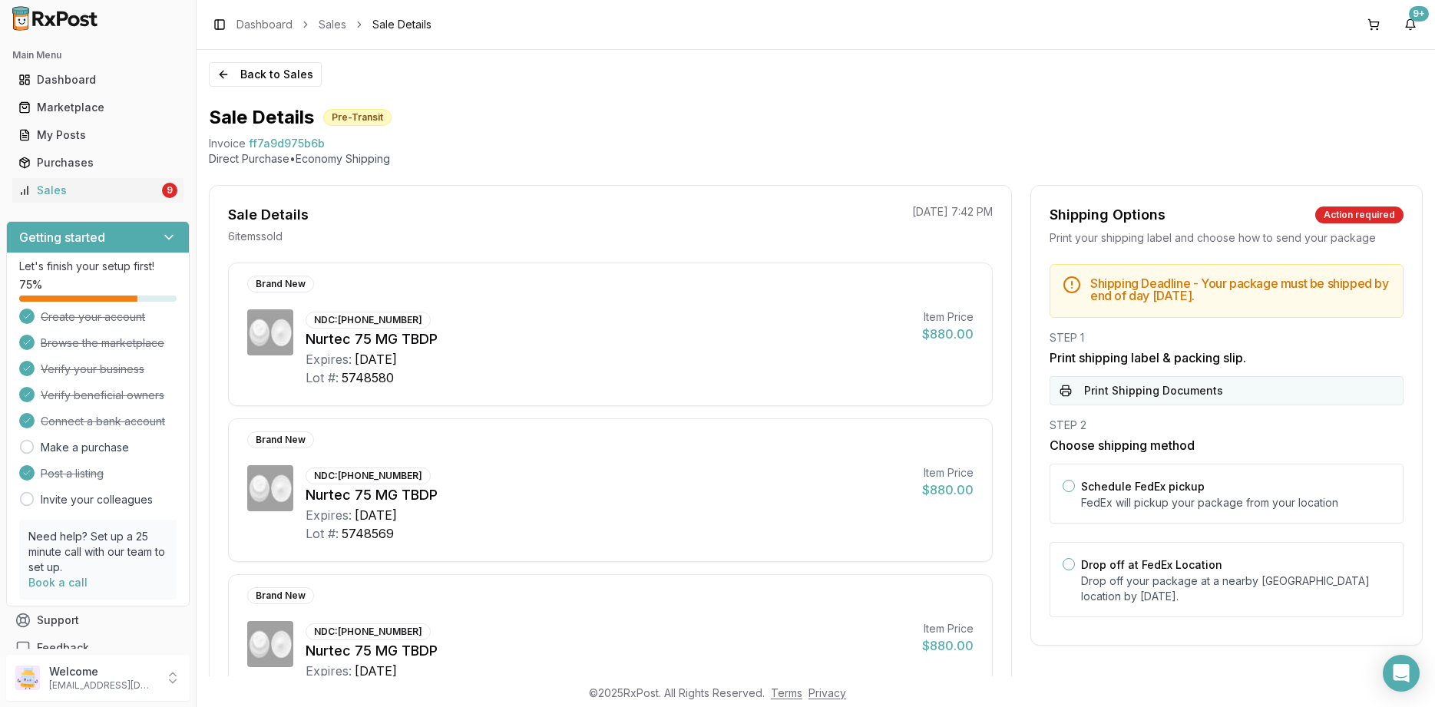
click at [1154, 394] on button "Print Shipping Documents" at bounding box center [1227, 390] width 354 height 29
click at [263, 75] on button "Back to Sales" at bounding box center [265, 74] width 113 height 25
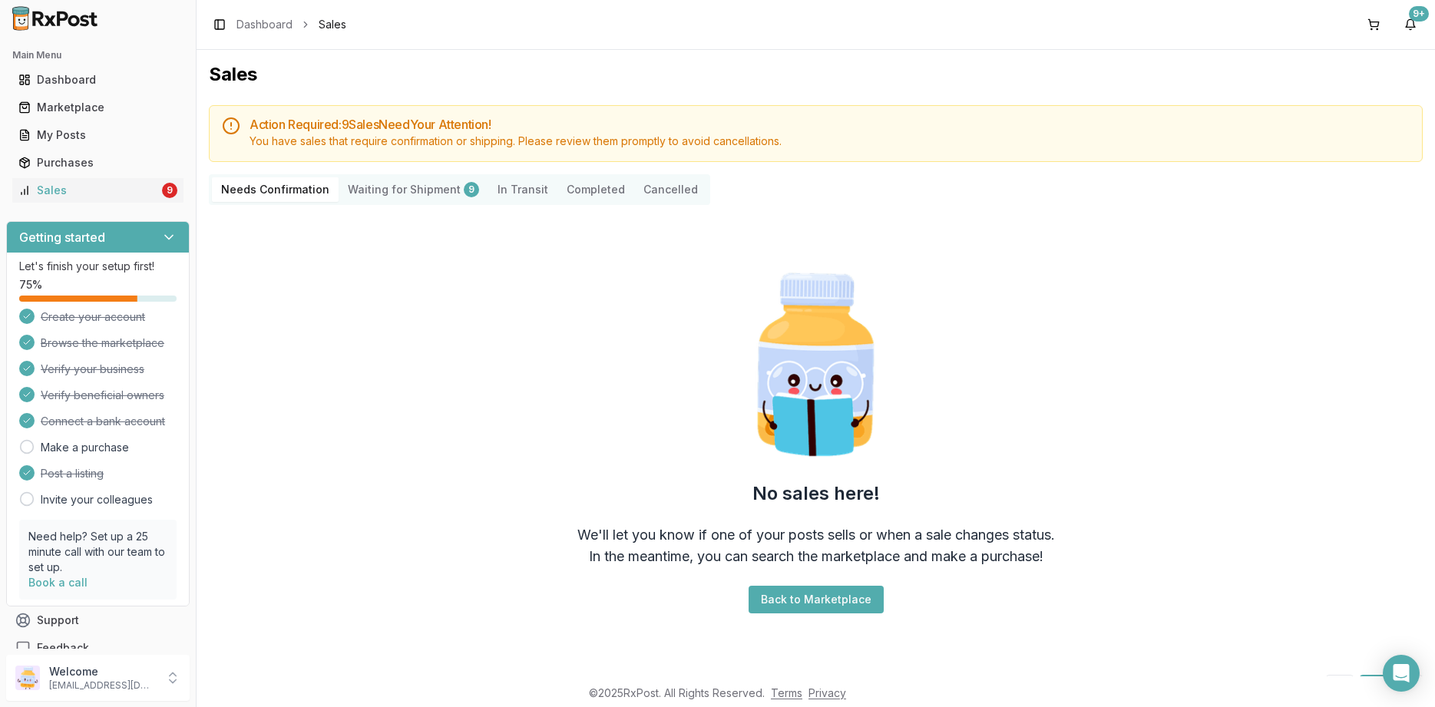
click at [369, 187] on Shipment "Waiting for Shipment 9" at bounding box center [414, 189] width 150 height 25
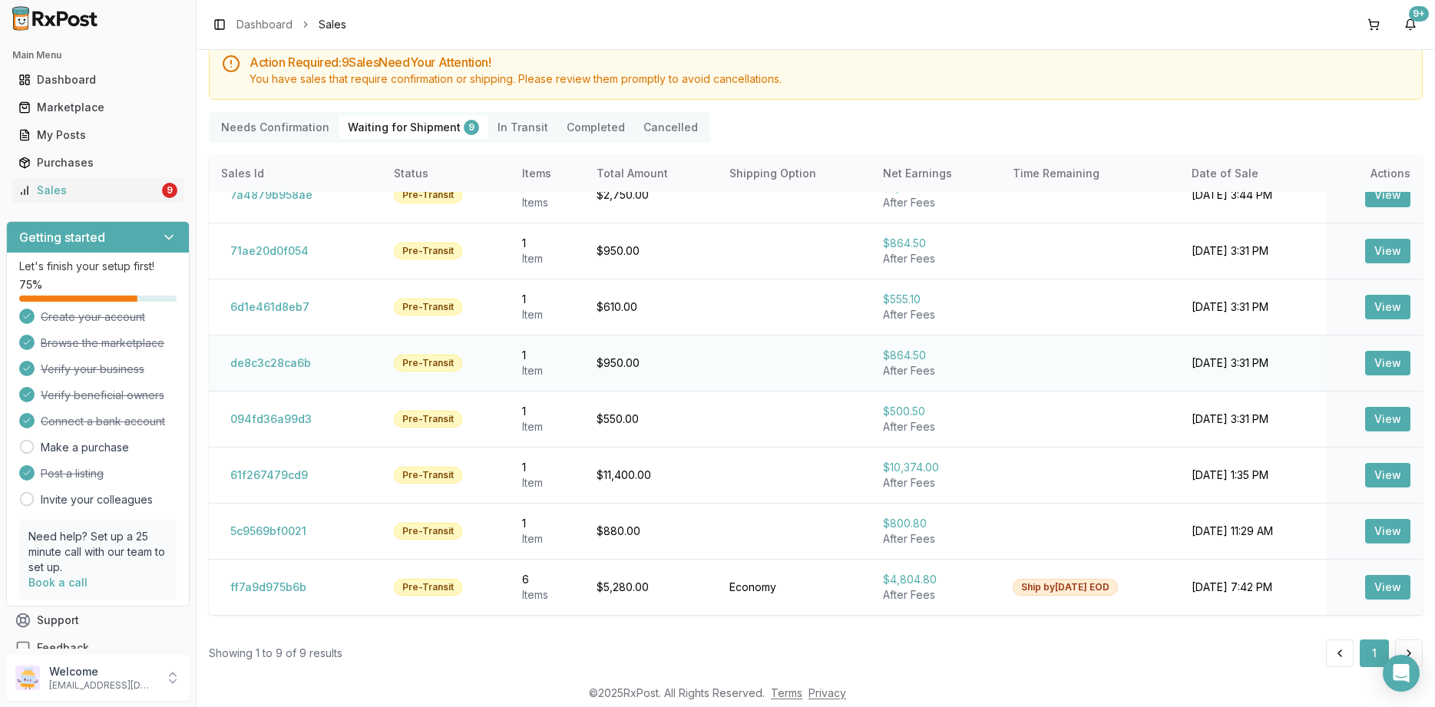
scroll to position [78, 0]
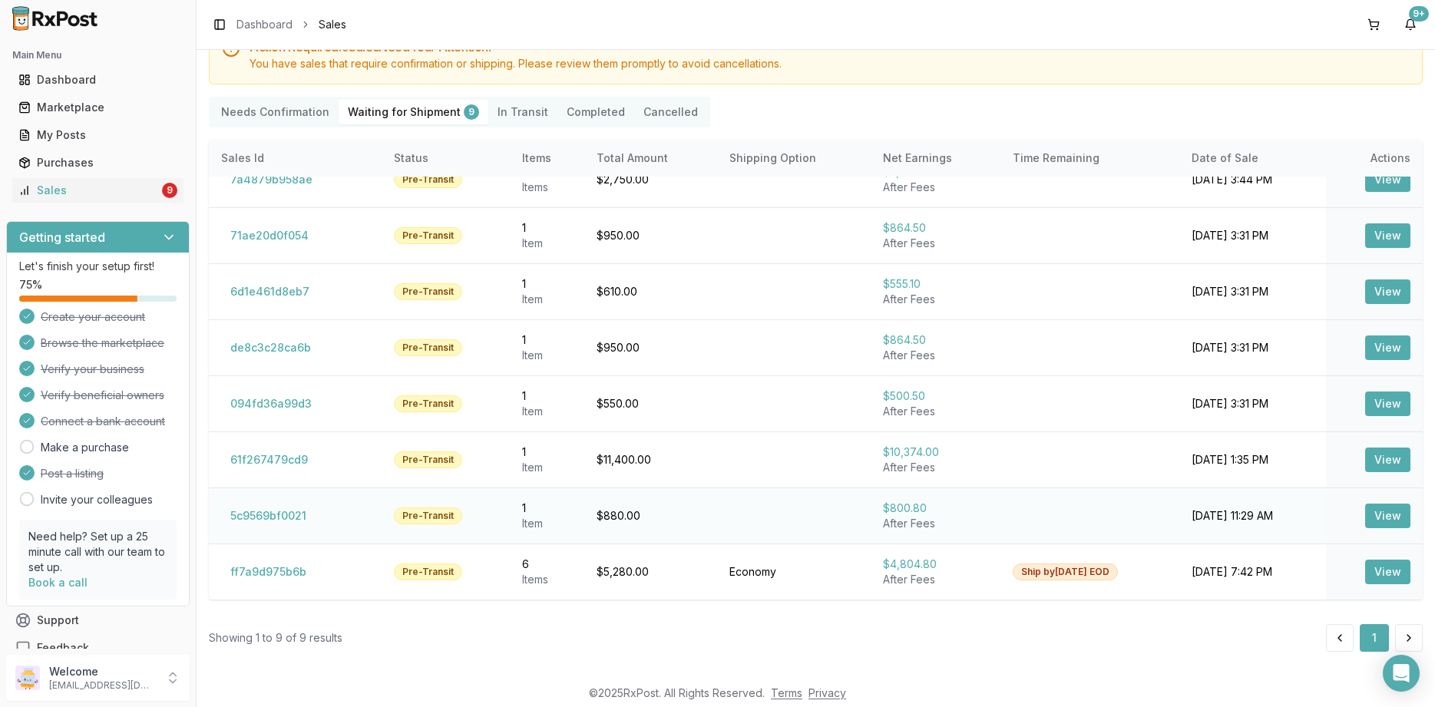
click at [1398, 518] on button "View" at bounding box center [1387, 516] width 45 height 25
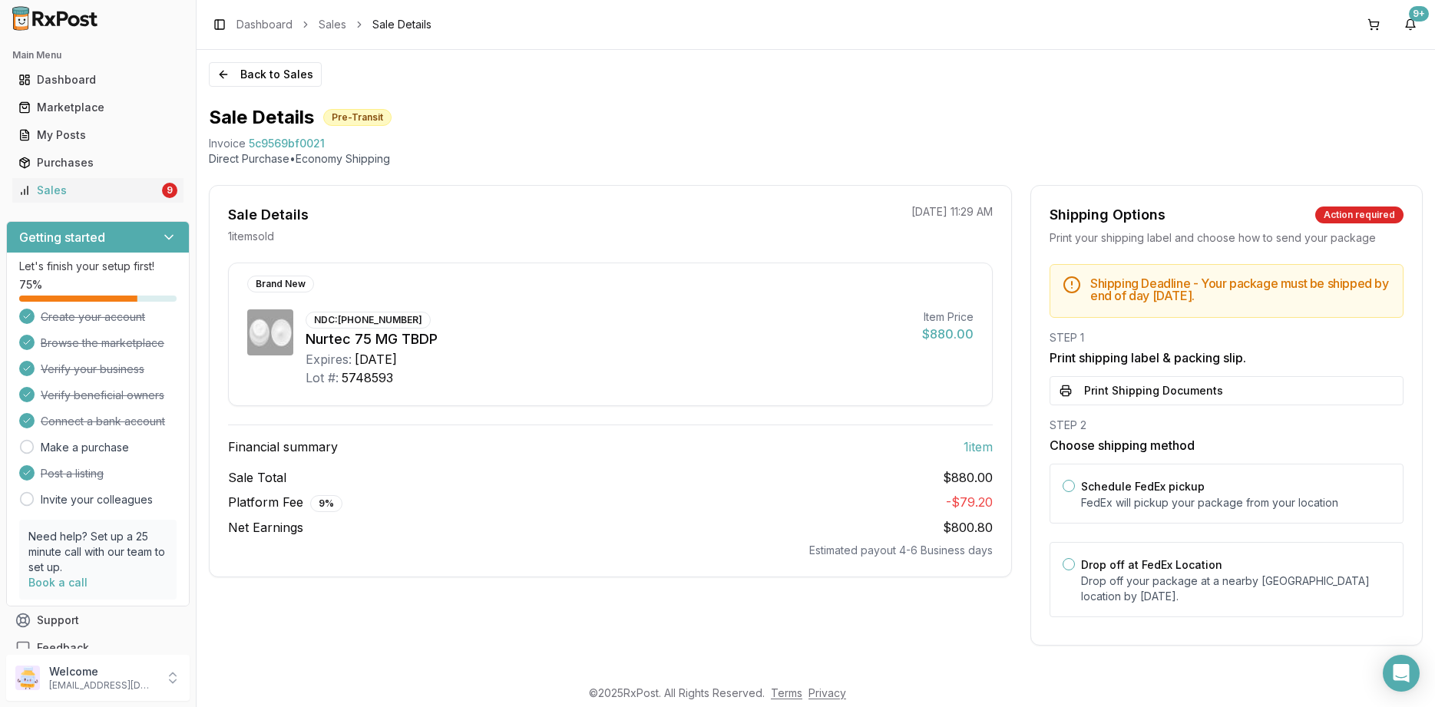
click at [1150, 376] on div "STEP 1 Print shipping label & packing slip. Print Shipping Documents" at bounding box center [1227, 367] width 354 height 75
click at [1153, 388] on button "Print Shipping Documents" at bounding box center [1227, 390] width 354 height 29
